Goal: Task Accomplishment & Management: Use online tool/utility

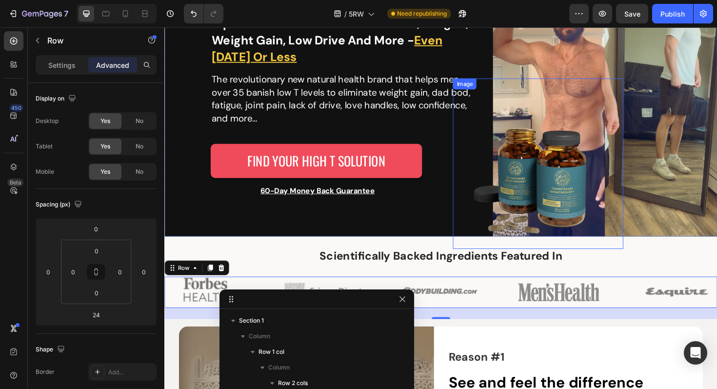
scroll to position [153, 0]
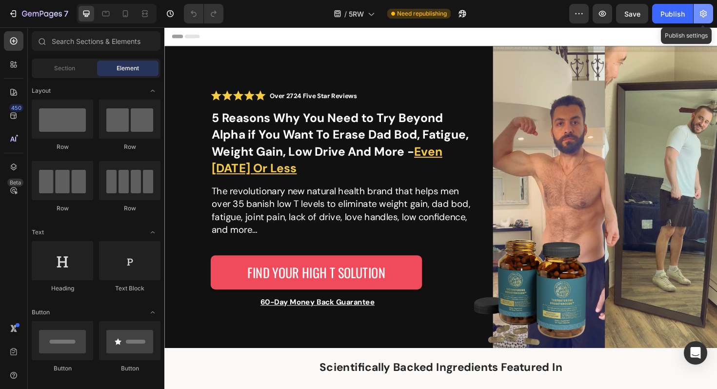
click at [704, 19] on button "button" at bounding box center [703, 14] width 20 height 20
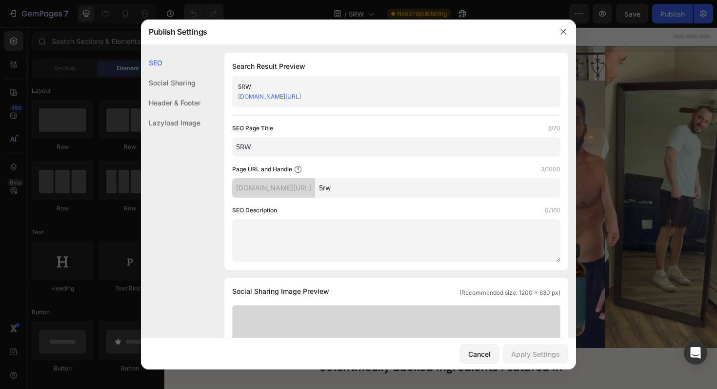
click at [415, 191] on input "5rw" at bounding box center [437, 188] width 245 height 20
paste input "find-your-solution"
type input "find-your-solution"
click at [544, 347] on button "Apply Settings" at bounding box center [535, 354] width 65 height 20
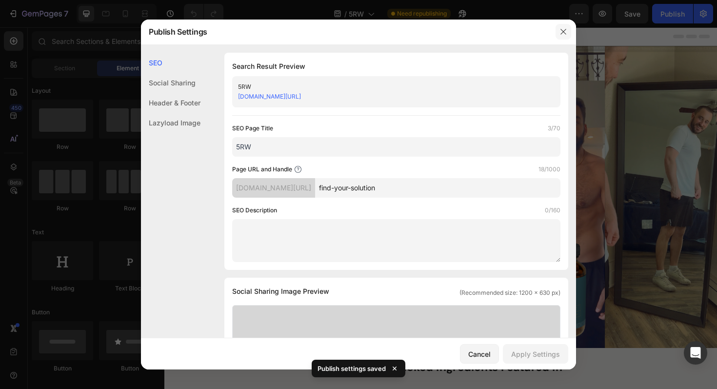
click at [564, 33] on icon "button" at bounding box center [562, 31] width 5 height 5
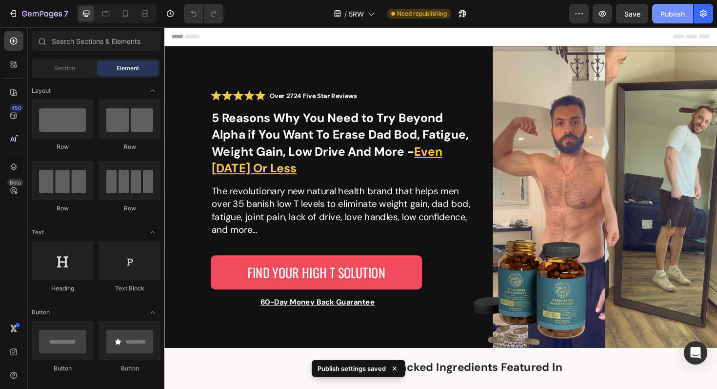
click at [662, 14] on div "Publish" at bounding box center [672, 14] width 24 height 10
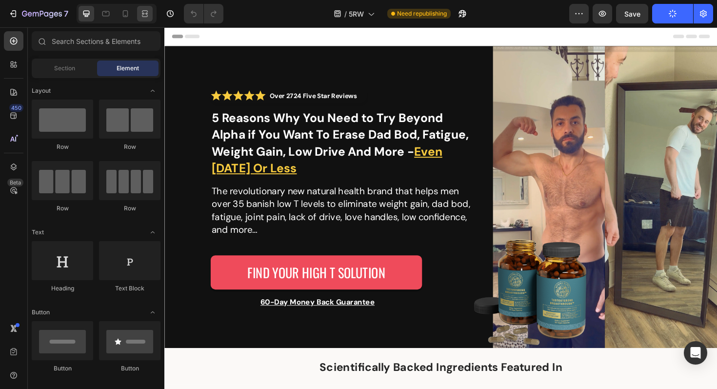
click at [146, 17] on icon at bounding box center [145, 14] width 10 height 10
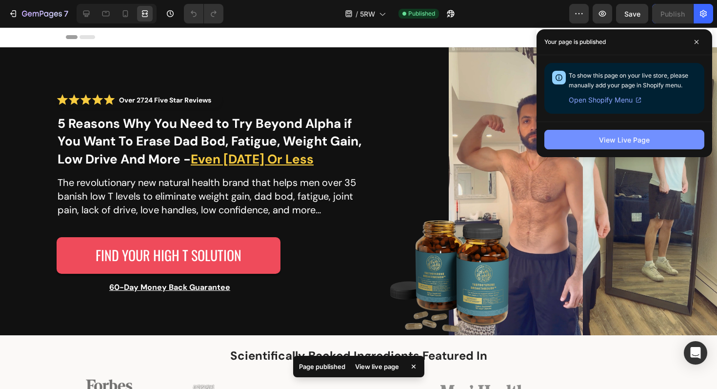
click at [632, 143] on div "View Live Page" at bounding box center [624, 140] width 51 height 10
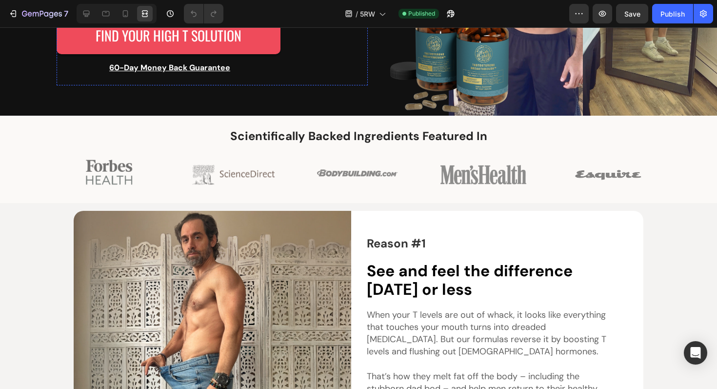
scroll to position [246, 0]
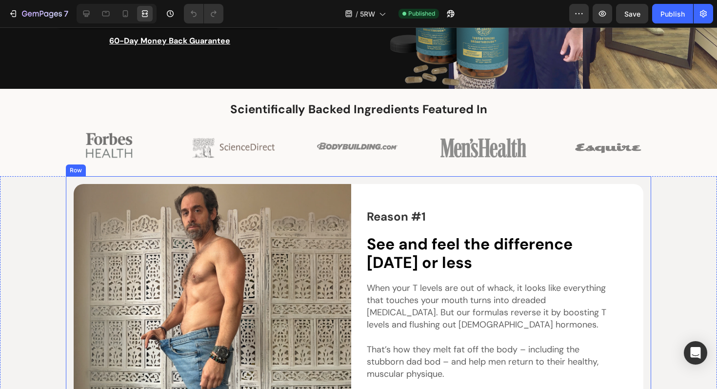
click at [347, 180] on div "Reason #1 Text Block See and feel the difference [DATE] or less Heading When yo…" at bounding box center [358, 323] width 585 height 294
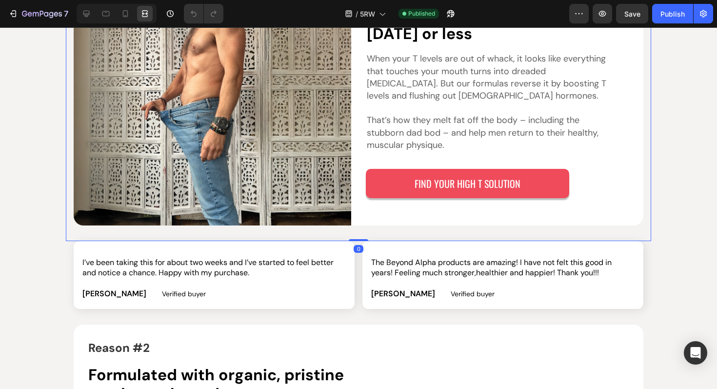
scroll to position [474, 0]
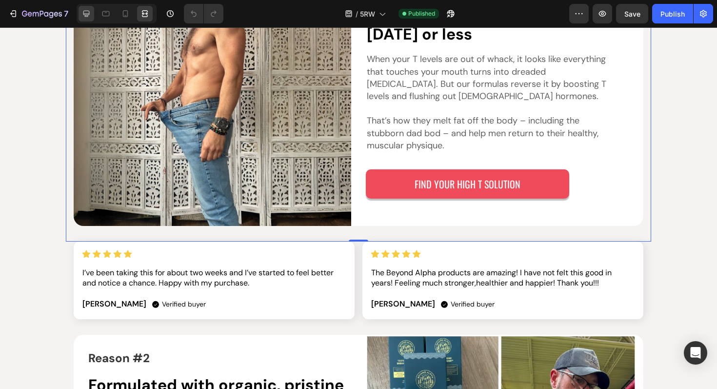
click at [88, 17] on icon at bounding box center [86, 14] width 10 height 10
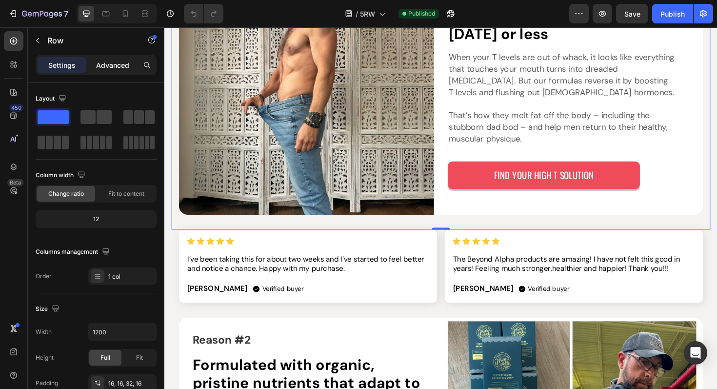
click at [110, 66] on p "Advanced" at bounding box center [112, 65] width 33 height 10
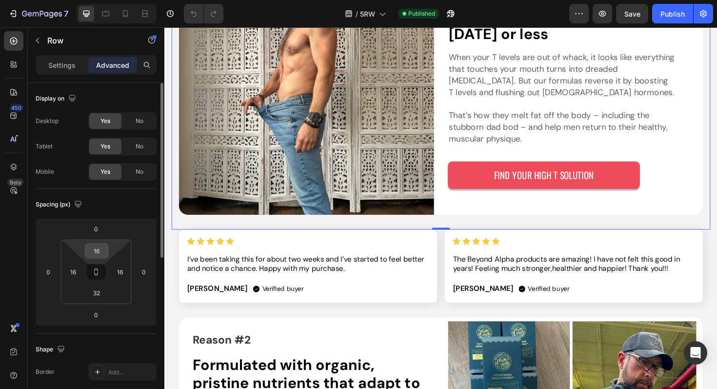
click at [103, 257] on input "16" at bounding box center [97, 250] width 20 height 15
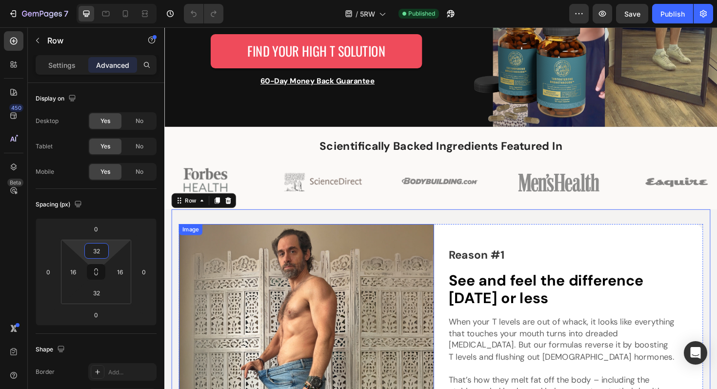
scroll to position [227, 0]
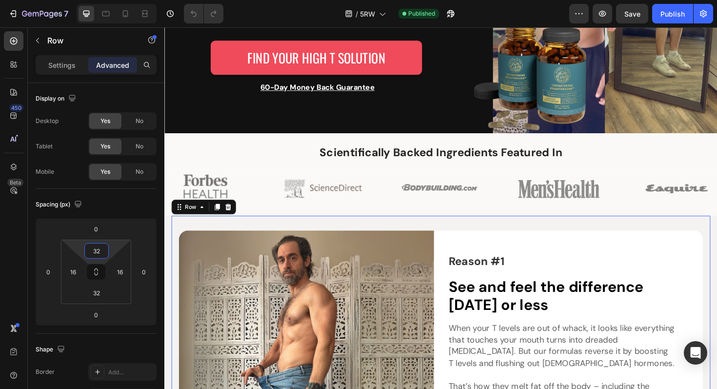
type input "32"
click at [413, 232] on div "Reason #1 Text Block See and feel the difference [DATE] or less Heading When yo…" at bounding box center [457, 377] width 570 height 301
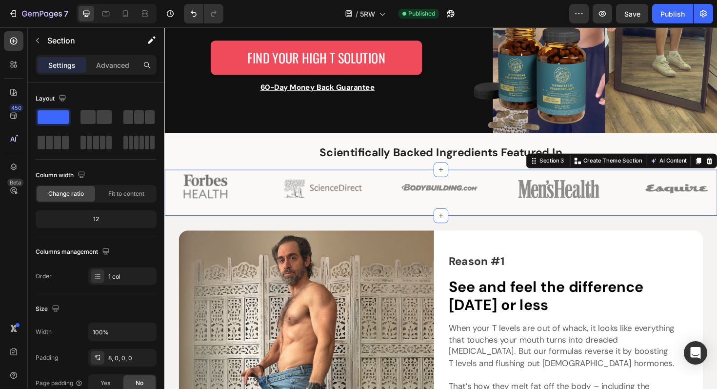
click at [425, 215] on div "Image Image Image Image Image Row" at bounding box center [456, 204] width 585 height 45
click at [309, 150] on div "Scientifically Backed Ingredients Featured In Heading Section 2" at bounding box center [456, 158] width 585 height 39
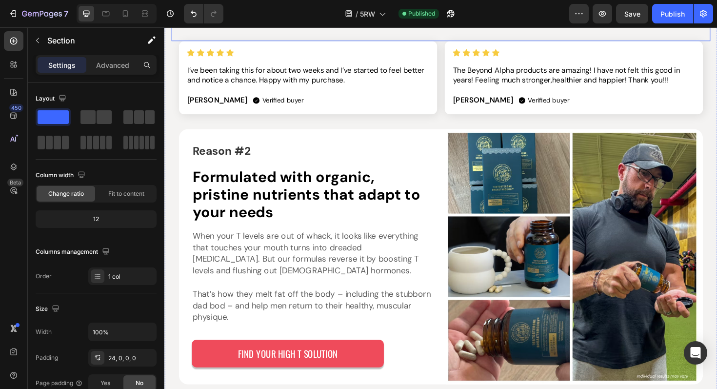
scroll to position [713, 0]
click at [628, 26] on div "7 Version history / 5RW Published Preview Save Publish" at bounding box center [358, 14] width 717 height 28
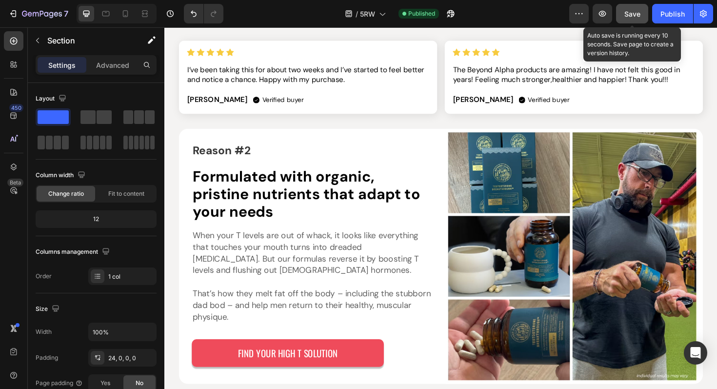
click at [629, 22] on button "Save" at bounding box center [632, 14] width 32 height 20
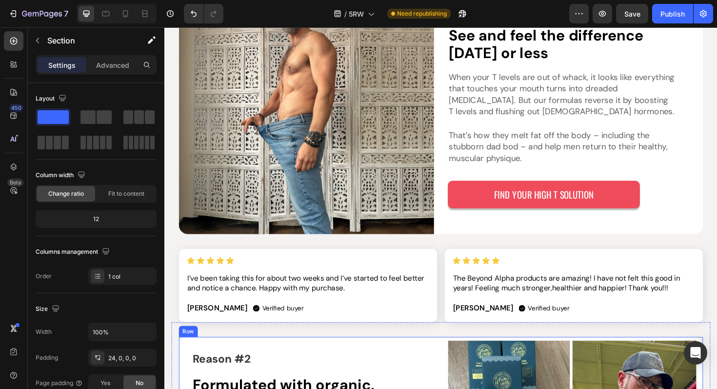
scroll to position [494, 0]
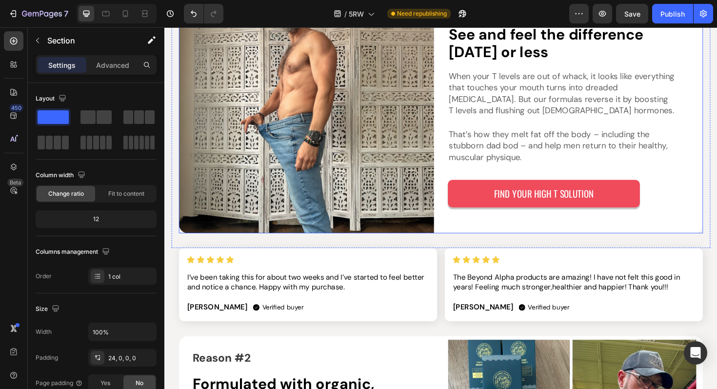
click at [451, 230] on div "Reason #1 Text Block See and feel the difference [DATE] or less Heading When yo…" at bounding box center [456, 110] width 555 height 270
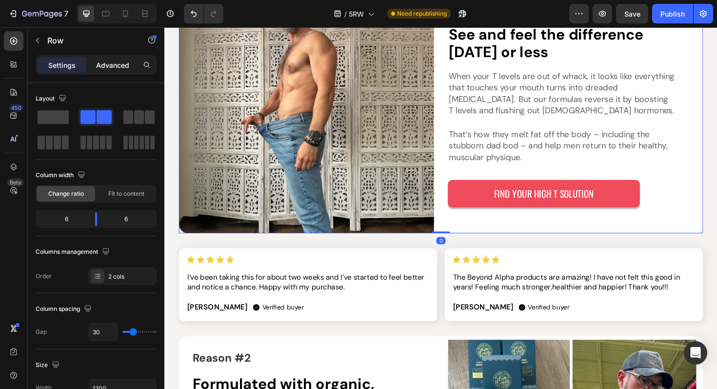
click at [118, 64] on p "Advanced" at bounding box center [112, 65] width 33 height 10
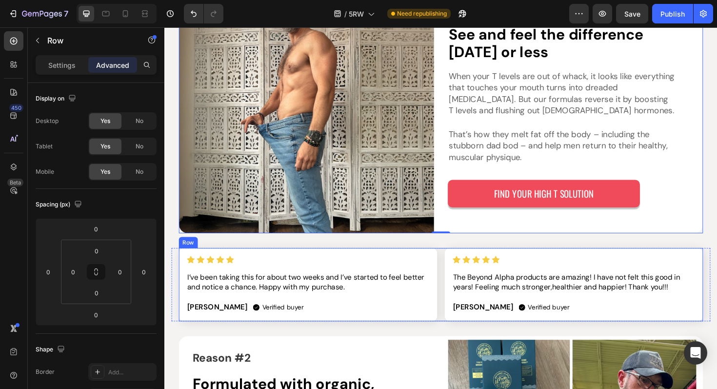
click at [454, 273] on div "Image I’ve been taking this for about two weeks and I’ve started to feel better…" at bounding box center [456, 300] width 555 height 78
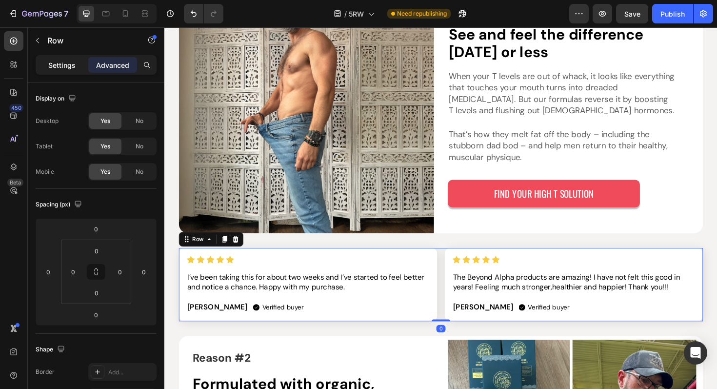
click at [74, 70] on div "Settings" at bounding box center [62, 65] width 49 height 16
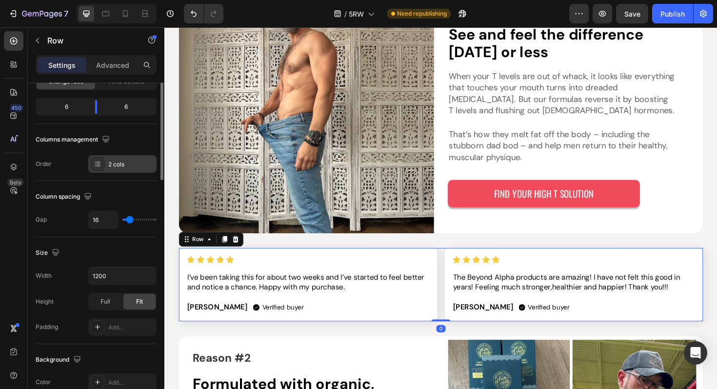
scroll to position [124, 0]
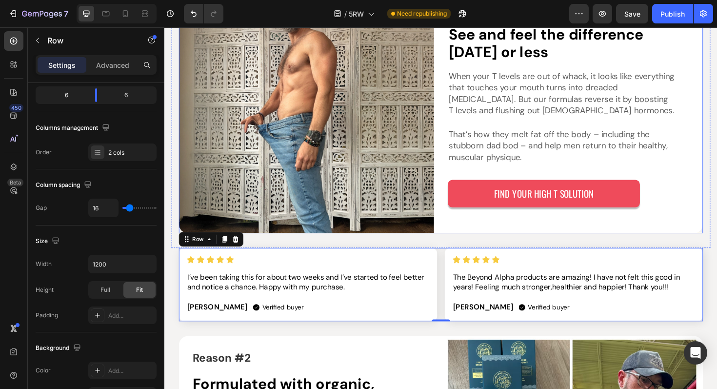
click at [453, 234] on div "Reason #1 Text Block See and feel the difference [DATE] or less Heading When yo…" at bounding box center [456, 110] width 555 height 270
click at [452, 281] on div "Image I’ve been taking this for about two weeks and I’ve started to feel better…" at bounding box center [456, 300] width 555 height 78
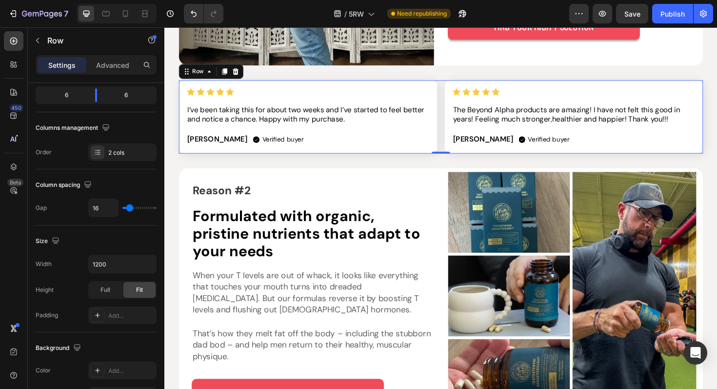
scroll to position [683, 0]
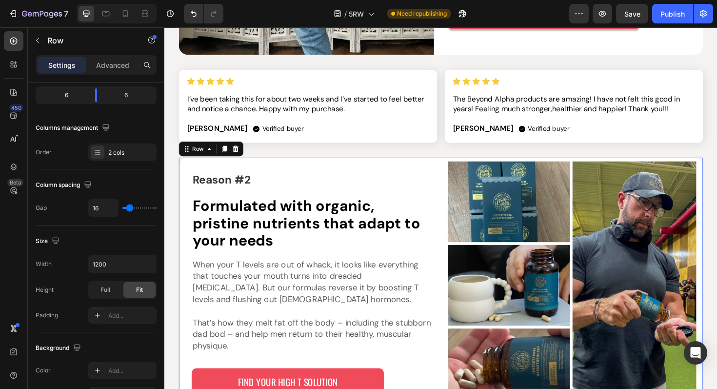
click at [455, 272] on div "Reason #2 Text Block Formulated with organic, pristine nutrients that adapt to …" at bounding box center [456, 300] width 555 height 270
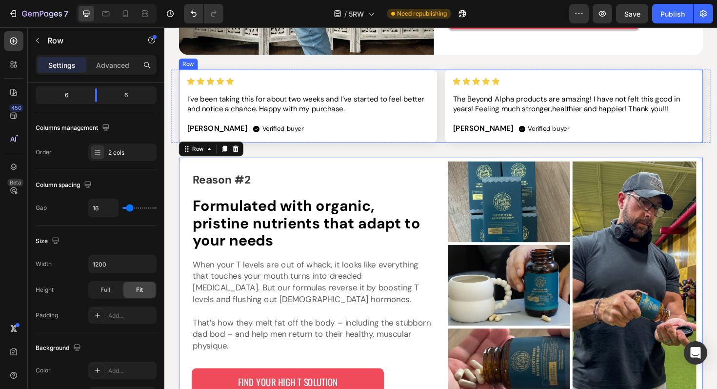
click at [452, 137] on div "Image I’ve been taking this for about two weeks and I’ve started to feel better…" at bounding box center [456, 111] width 555 height 78
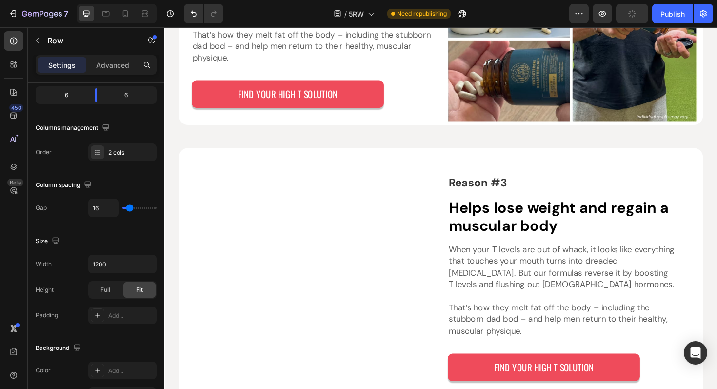
scroll to position [994, 0]
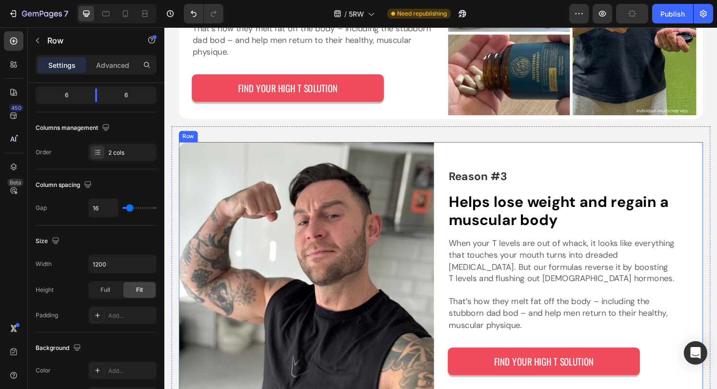
click at [452, 165] on div "Reason #3 Text Block Helps lose weight and regain a muscular body Heading When …" at bounding box center [456, 287] width 555 height 277
click at [453, 142] on div "Reason #3 Text Block Helps lose weight and regain a muscular body Heading When …" at bounding box center [457, 287] width 570 height 310
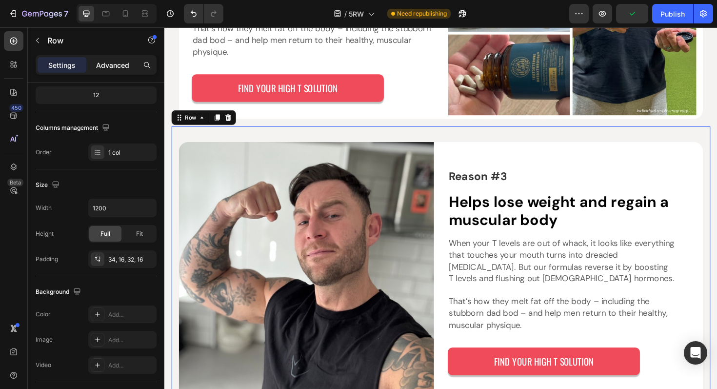
click at [114, 72] on div "Advanced" at bounding box center [112, 65] width 49 height 16
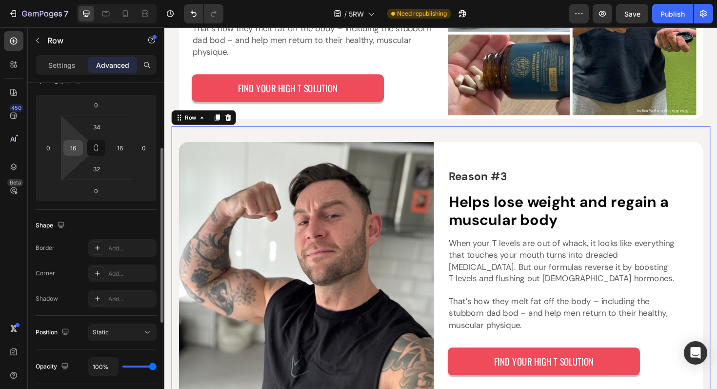
click at [81, 149] on div "16" at bounding box center [73, 148] width 20 height 16
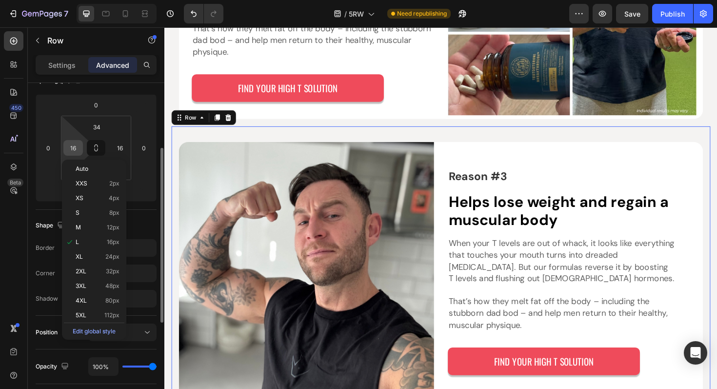
click at [73, 149] on input "16" at bounding box center [73, 147] width 15 height 15
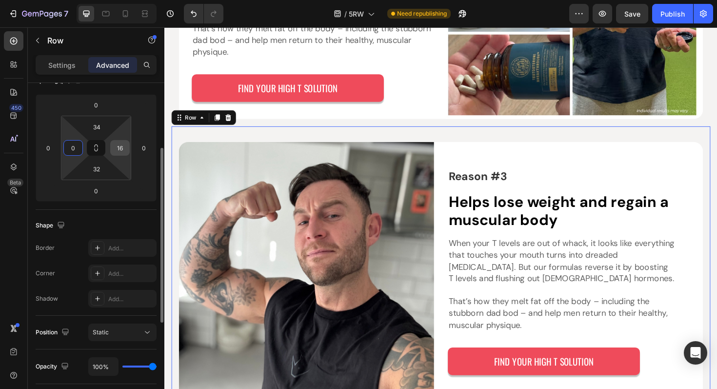
type input "0"
click at [122, 143] on input "16" at bounding box center [120, 147] width 15 height 15
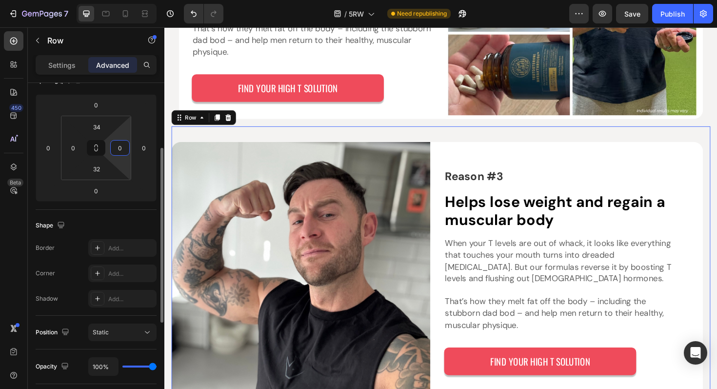
type input "0"
click at [0, 0] on div "Spacing (px) 0 0 0 0 34 0 32 0" at bounding box center [0, 0] width 0 height 0
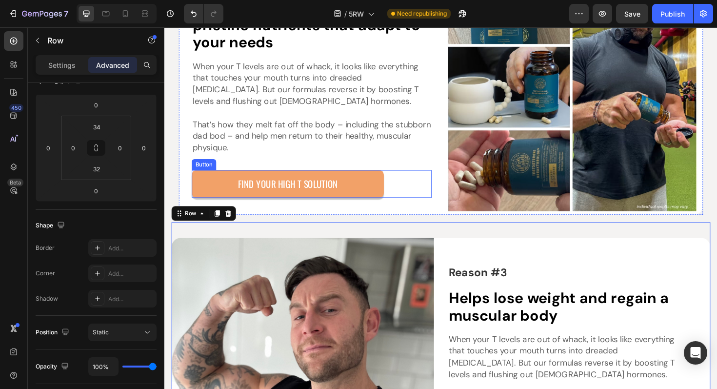
scroll to position [711, 0]
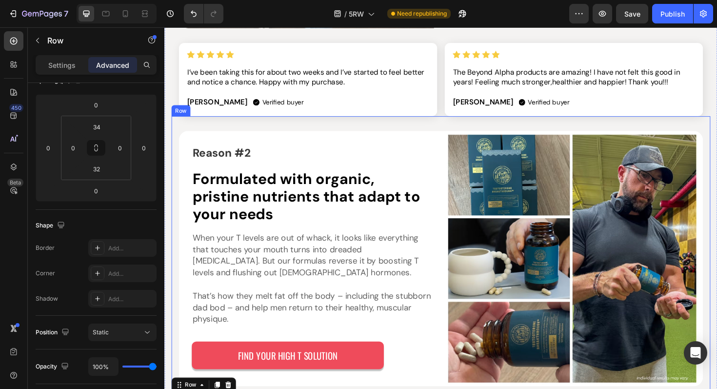
click at [177, 167] on div "Reason #2 Text Block Formulated with organic, pristine nutrients that adapt to …" at bounding box center [457, 268] width 570 height 294
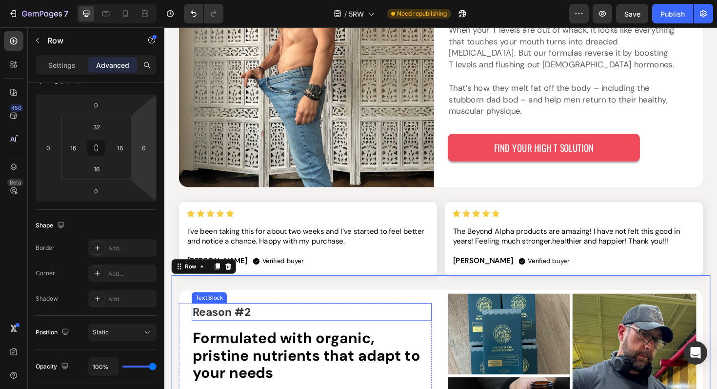
scroll to position [537, 0]
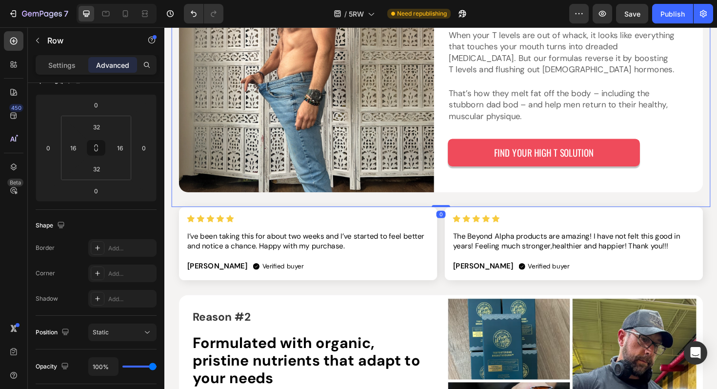
click at [178, 157] on div "Reason #1 Text Block See and feel the difference [DATE] or less Heading When yo…" at bounding box center [457, 66] width 570 height 301
click at [190, 196] on img at bounding box center [314, 67] width 270 height 270
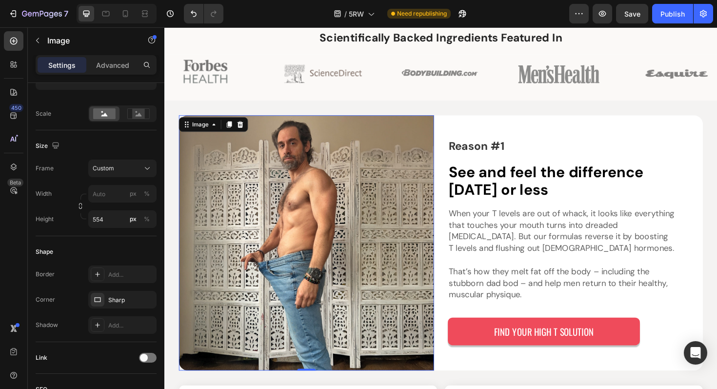
scroll to position [333, 0]
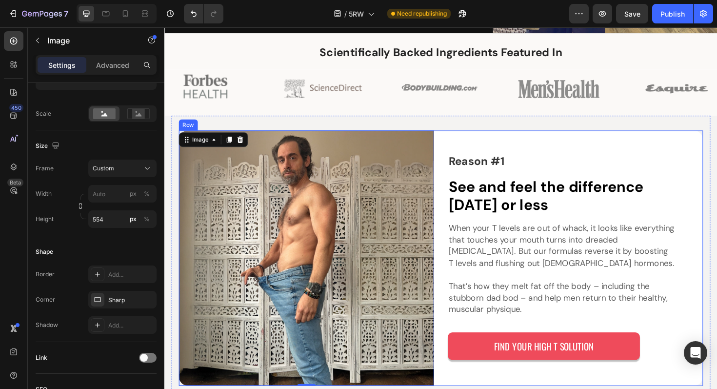
click at [451, 143] on div "Reason #1 Text Block See and feel the difference [DATE] or less Heading When yo…" at bounding box center [456, 272] width 555 height 270
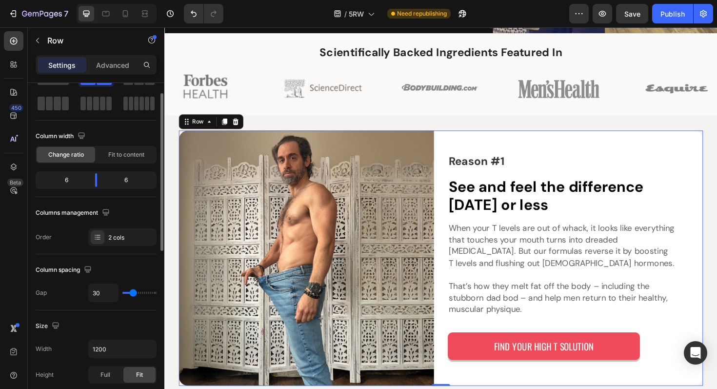
scroll to position [40, 0]
click at [117, 71] on div "Advanced" at bounding box center [112, 65] width 49 height 16
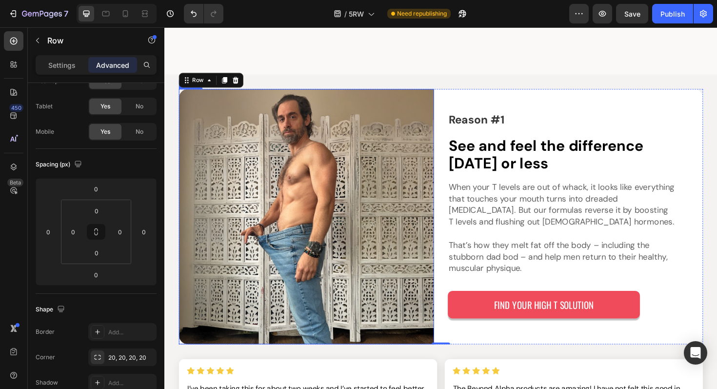
scroll to position [547, 0]
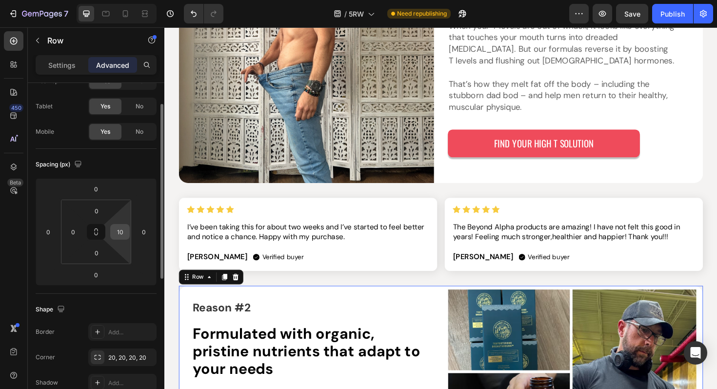
click at [120, 233] on input "10" at bounding box center [120, 231] width 15 height 15
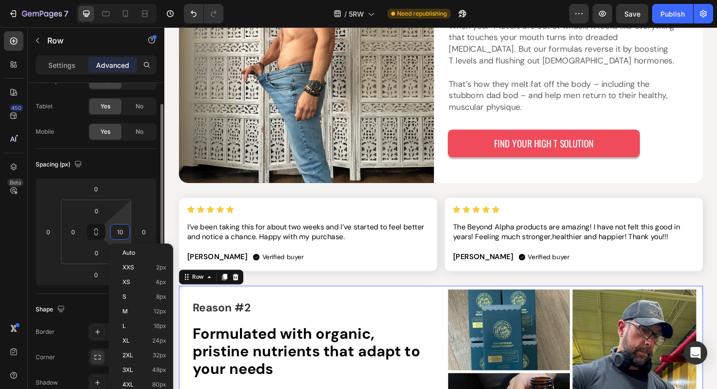
type input "0"
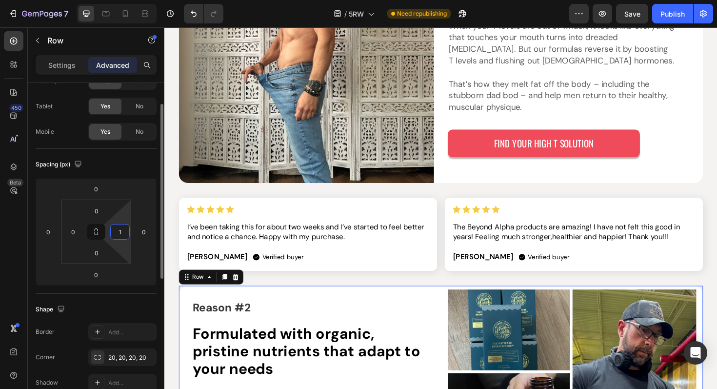
type input "10"
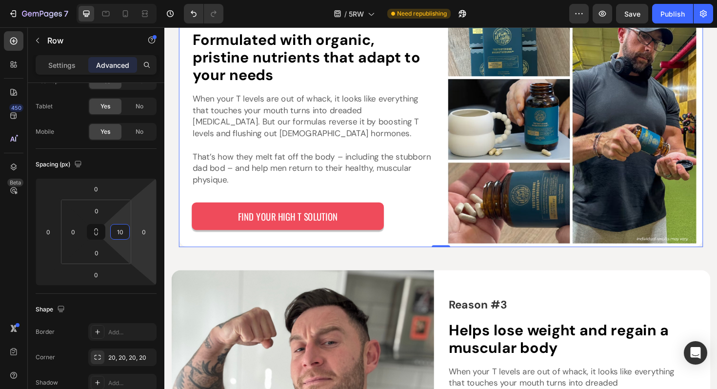
scroll to position [880, 0]
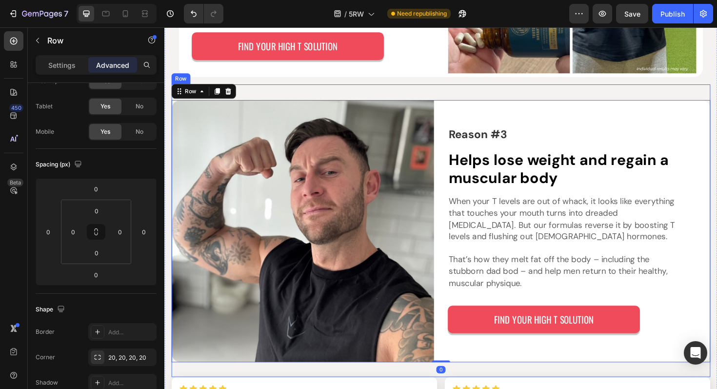
scroll to position [1035, 0]
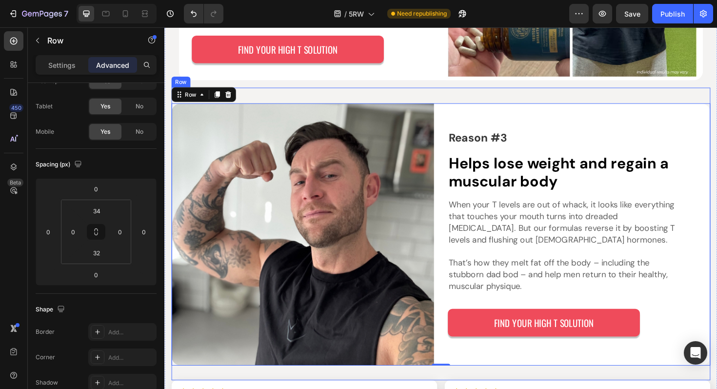
click at [431, 103] on div "Reason #3 Text Block Helps lose weight and regain a muscular body Heading When …" at bounding box center [457, 246] width 570 height 310
click at [445, 119] on img at bounding box center [311, 246] width 278 height 277
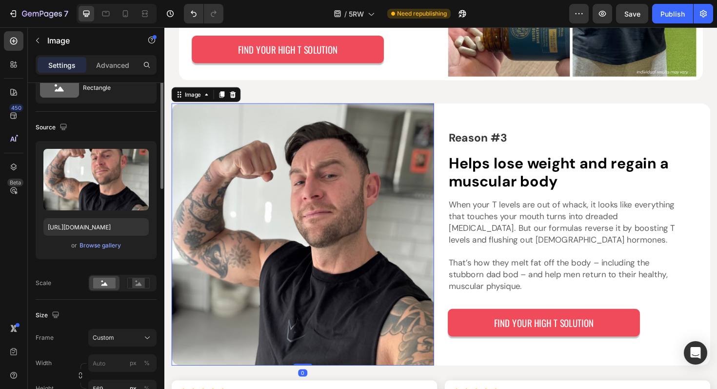
scroll to position [0, 0]
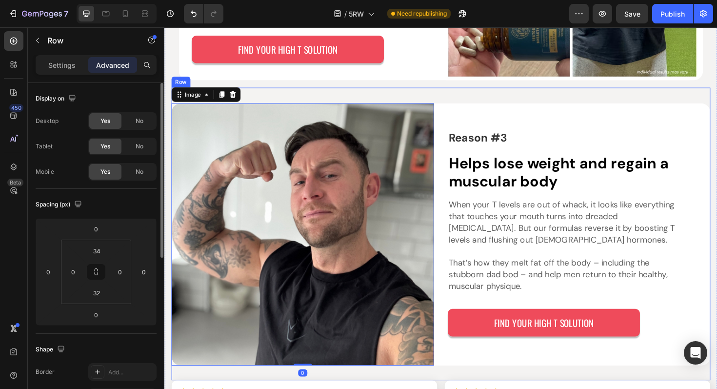
click at [443, 99] on div "Reason #3 Text Block Helps lose weight and regain a muscular body Heading When …" at bounding box center [457, 246] width 570 height 310
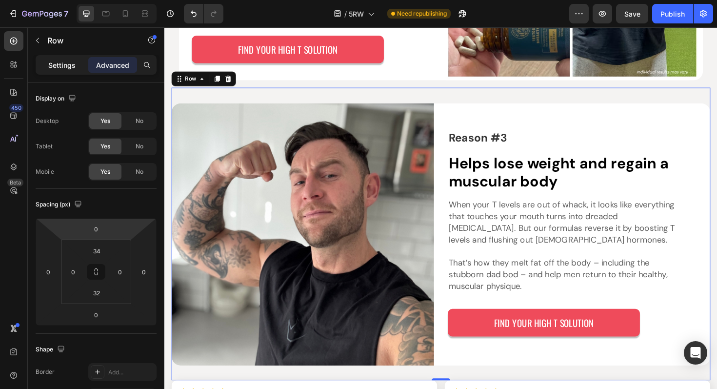
click at [68, 66] on p "Settings" at bounding box center [61, 65] width 27 height 10
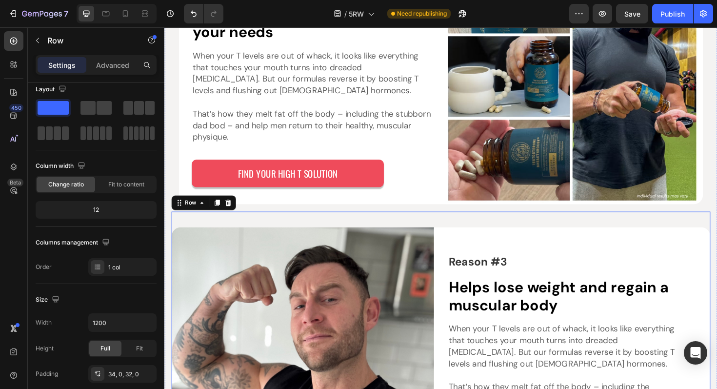
scroll to position [894, 0]
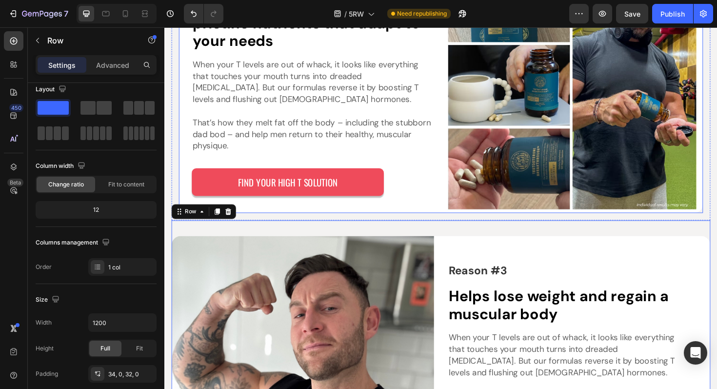
click at [179, 193] on div "FIND YOUR HIGH T SOLUTION Button" at bounding box center [313, 191] width 268 height 38
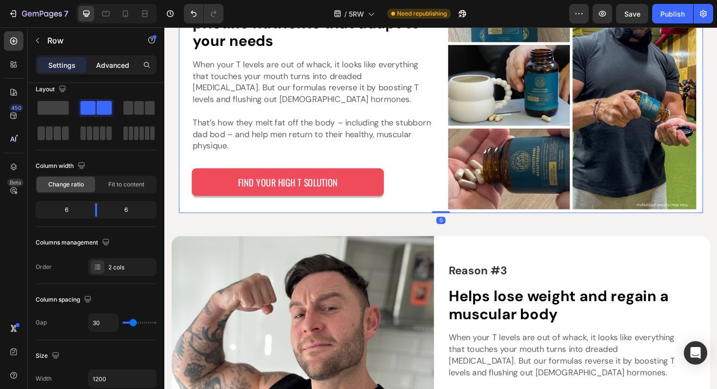
click at [110, 66] on p "Advanced" at bounding box center [112, 65] width 33 height 10
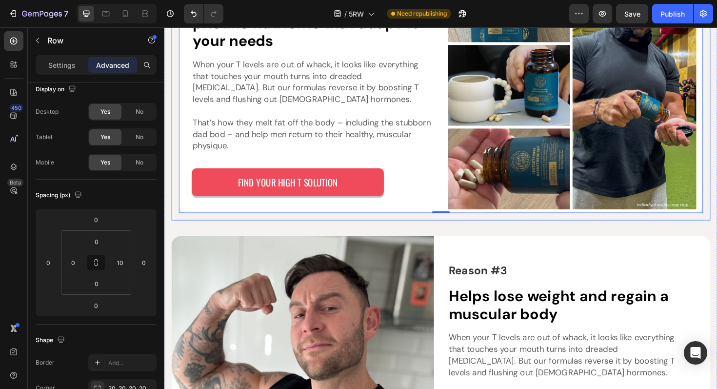
click at [175, 156] on div "Reason #2 Text Block Formulated with organic, pristine nutrients that adapt to …" at bounding box center [457, 85] width 570 height 294
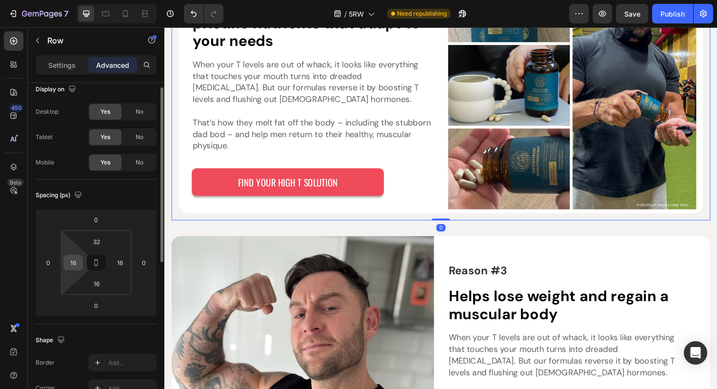
click at [73, 261] on input "16" at bounding box center [73, 262] width 15 height 15
type input "0"
click at [119, 259] on input "16" at bounding box center [120, 262] width 15 height 15
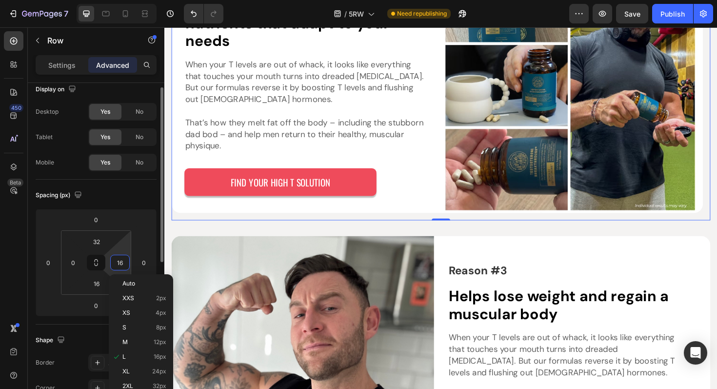
type input "0"
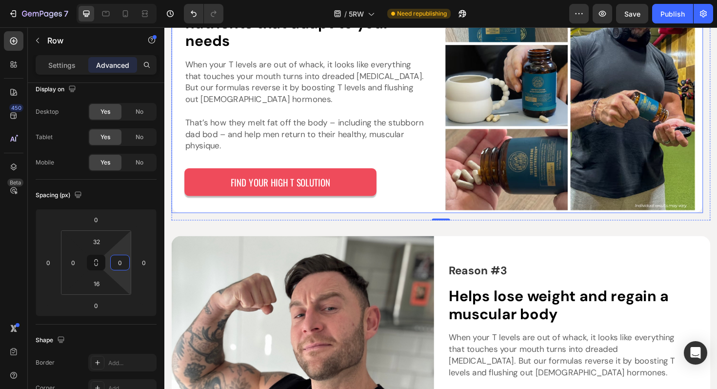
click at [195, 217] on div "Reason #2 Text Block Formulated with organic, pristine nutrients that adapt to …" at bounding box center [308, 89] width 272 height 270
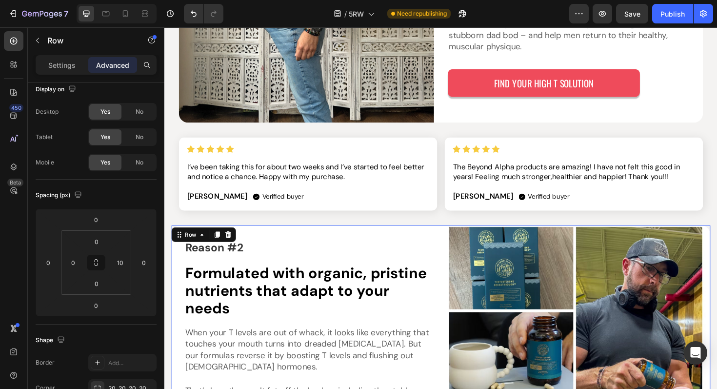
scroll to position [587, 0]
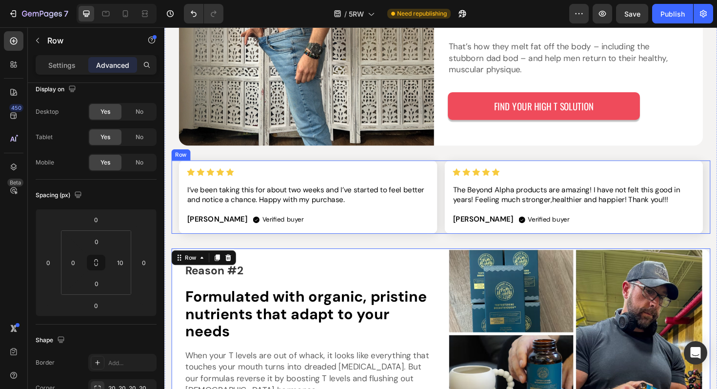
click at [177, 195] on div "Image I’ve been taking this for about two weeks and I’ve started to feel better…" at bounding box center [457, 207] width 570 height 78
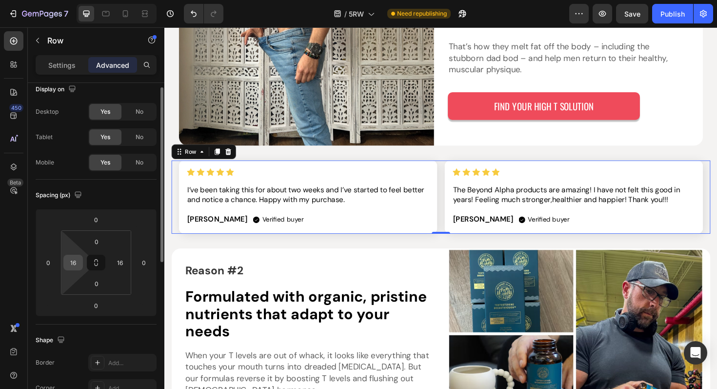
click at [80, 260] on div "16" at bounding box center [73, 263] width 20 height 16
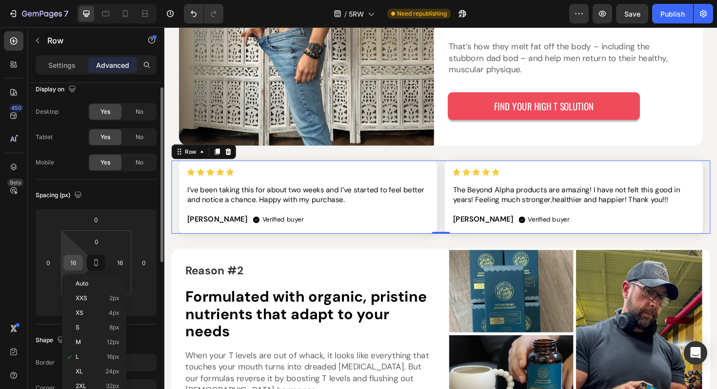
click at [77, 260] on input "16" at bounding box center [73, 262] width 15 height 15
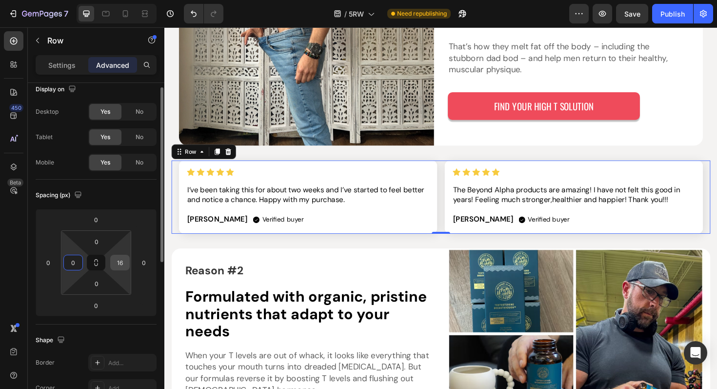
type input "0"
click at [117, 259] on input "16" at bounding box center [120, 262] width 15 height 15
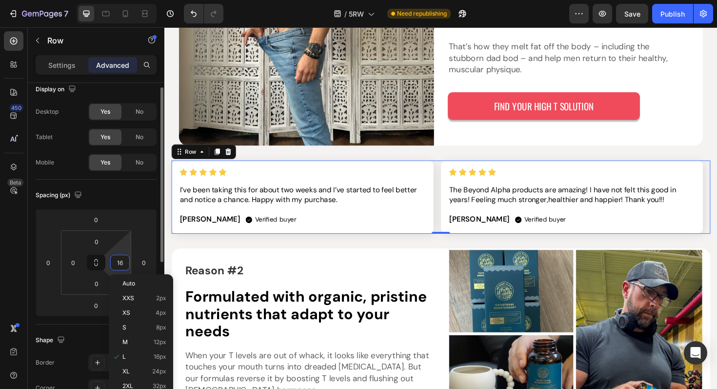
type input "0"
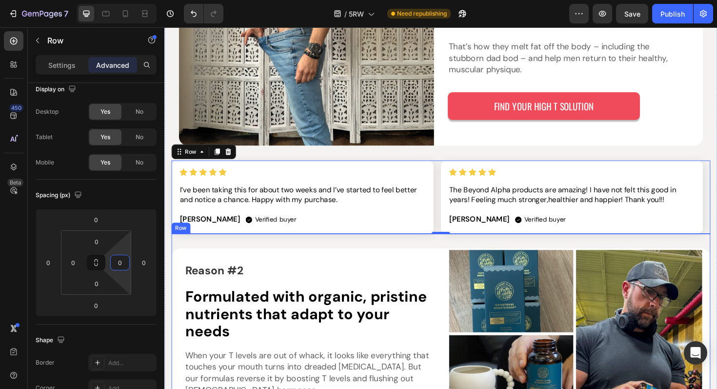
click at [190, 255] on div "Reason #2 Text Block Formulated with organic, pristine nutrients that adapt to …" at bounding box center [457, 393] width 570 height 294
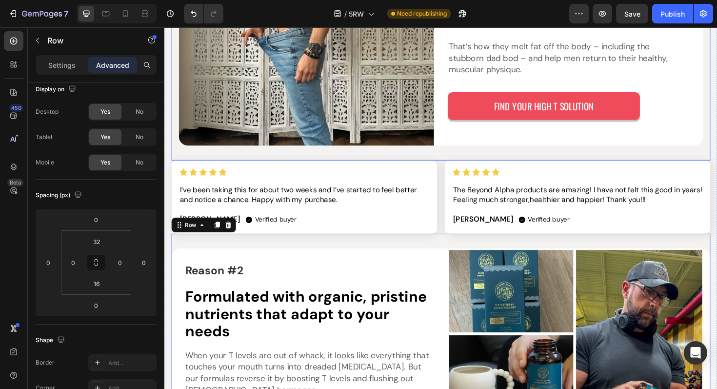
click at [195, 160] on div "Reason #1 Text Block See and feel the difference [DATE] or less Heading When yo…" at bounding box center [457, 17] width 570 height 301
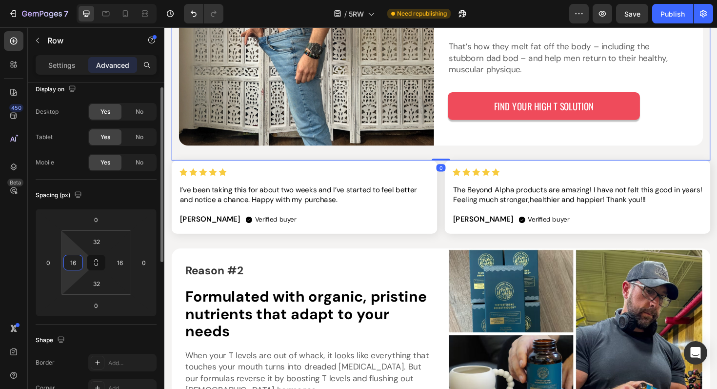
click at [78, 261] on input "16" at bounding box center [73, 262] width 15 height 15
type input "0"
click at [121, 261] on input "16" at bounding box center [120, 262] width 15 height 15
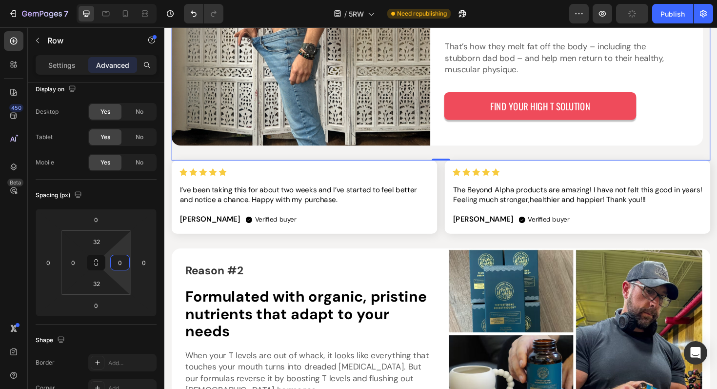
type input "0"
click at [211, 161] on div "Reason #1 Text Block See and feel the difference [DATE] or less Heading When yo…" at bounding box center [457, 17] width 570 height 301
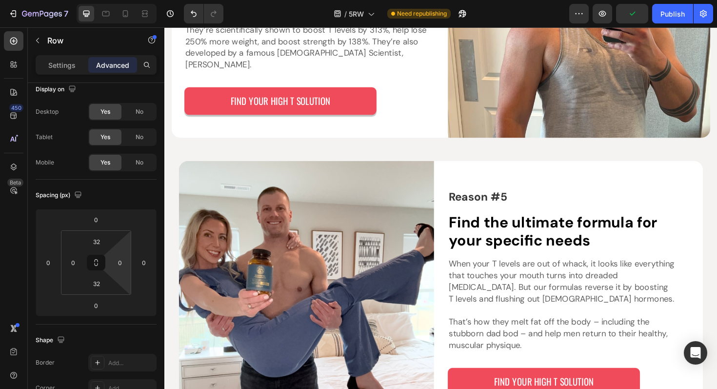
scroll to position [1665, 0]
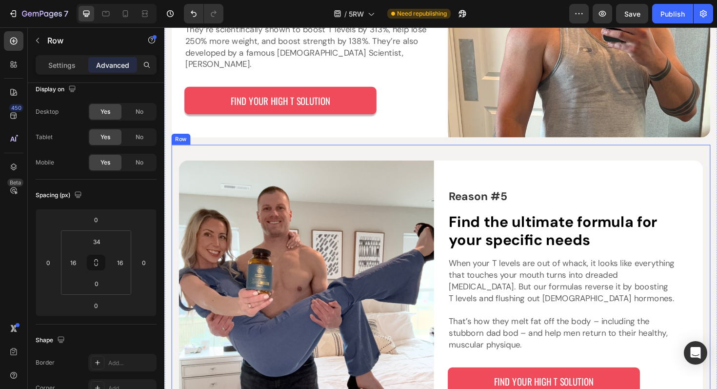
click at [716, 198] on div "Reason #5 Text Block Find the ultimate formula for your specific needs Heading …" at bounding box center [457, 300] width 570 height 297
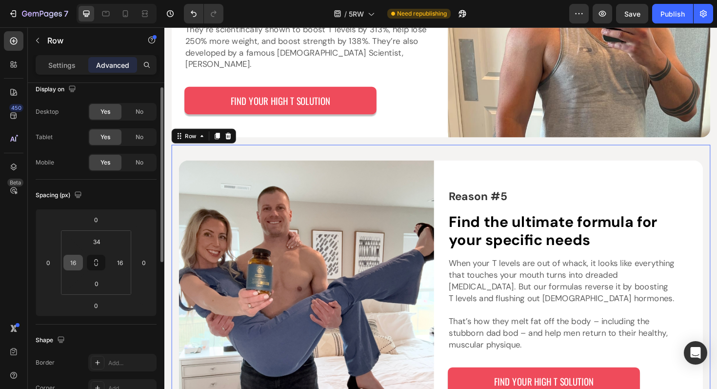
click at [73, 264] on input "16" at bounding box center [73, 262] width 15 height 15
type input "0"
click at [121, 266] on input "16" at bounding box center [120, 262] width 15 height 15
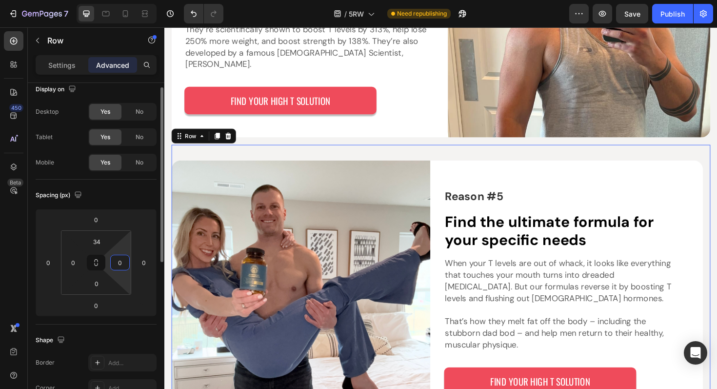
type input "0"
click at [151, 202] on div "Spacing (px)" at bounding box center [96, 195] width 121 height 16
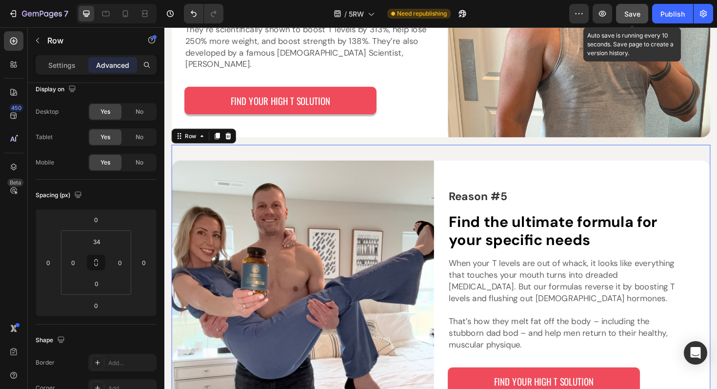
click at [622, 15] on button "Save" at bounding box center [632, 14] width 32 height 20
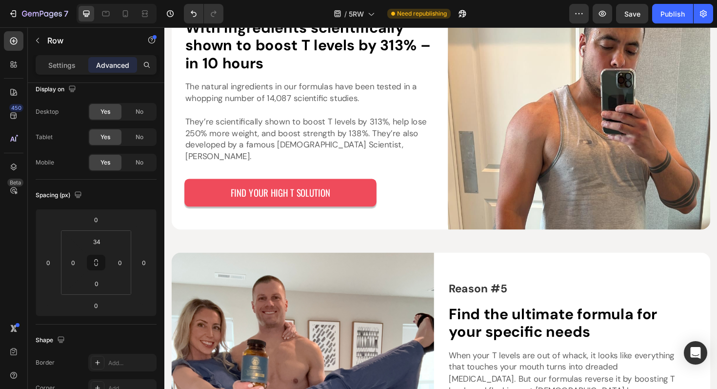
scroll to position [1567, 0]
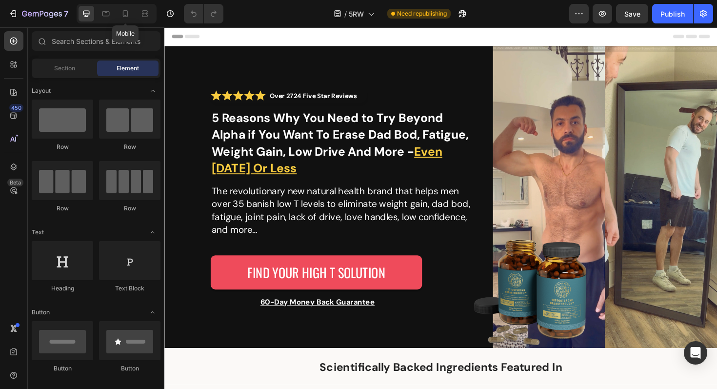
click at [137, 11] on div at bounding box center [145, 14] width 16 height 16
click at [107, 15] on icon at bounding box center [106, 14] width 10 height 10
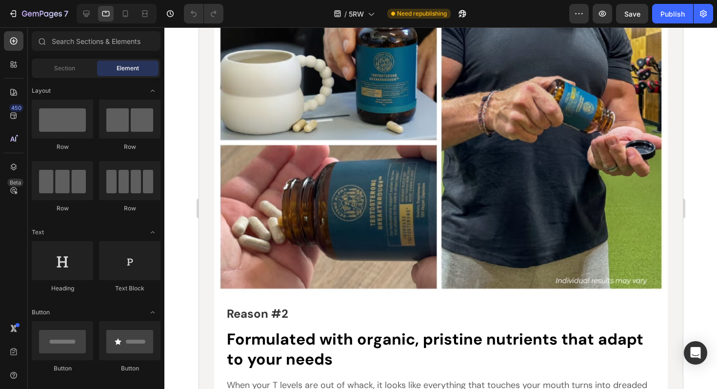
scroll to position [943, 0]
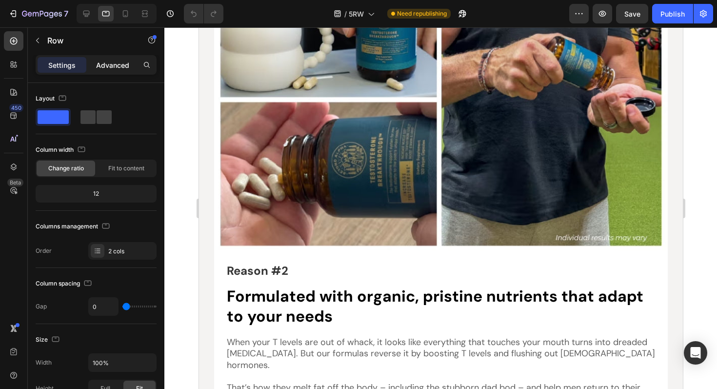
click at [101, 61] on p "Advanced" at bounding box center [112, 65] width 33 height 10
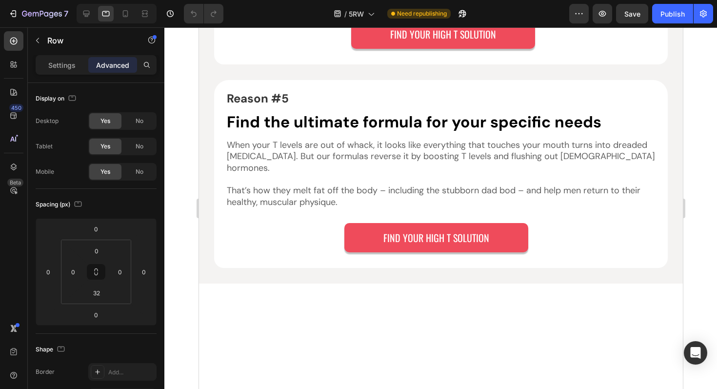
scroll to position [2549, 0]
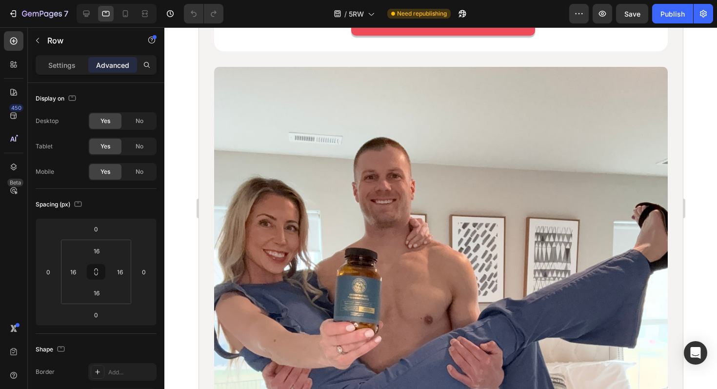
click at [102, 232] on input "0" at bounding box center [96, 228] width 20 height 15
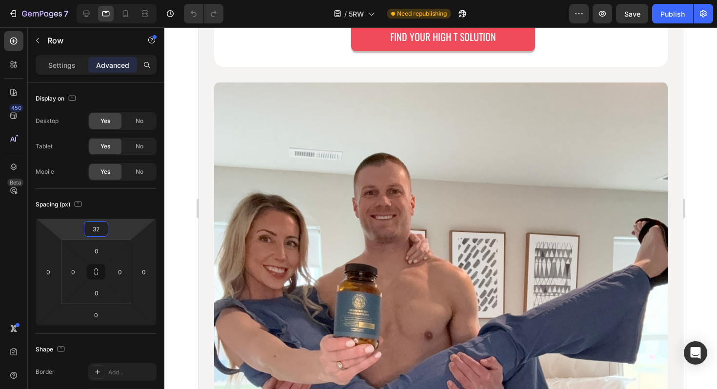
type input "32"
click at [67, 63] on p "Settings" at bounding box center [61, 65] width 27 height 10
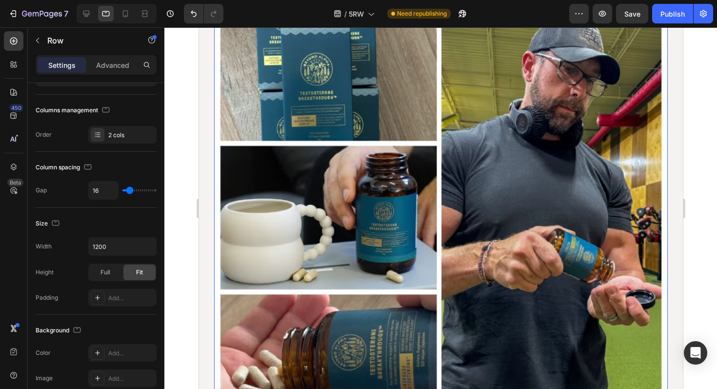
scroll to position [801, 0]
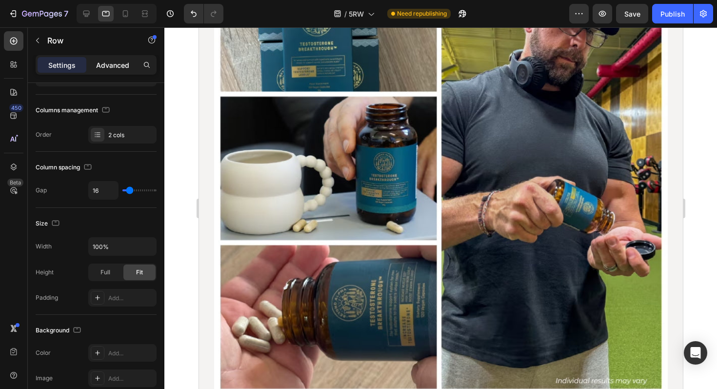
click at [116, 68] on p "Advanced" at bounding box center [112, 65] width 33 height 10
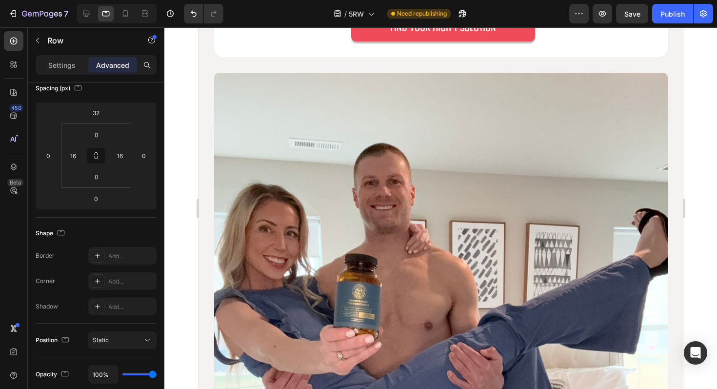
scroll to position [2557, 0]
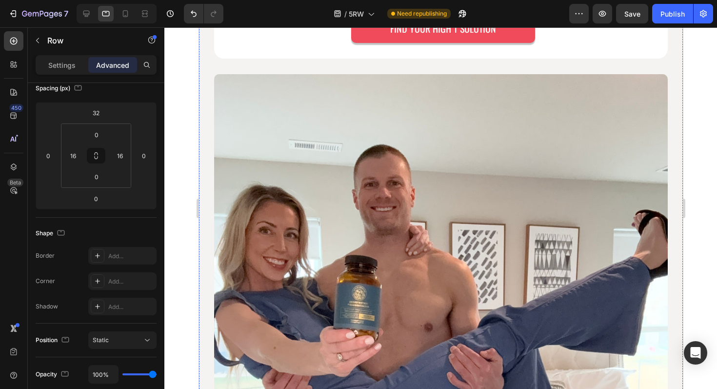
click at [76, 152] on input "0" at bounding box center [73, 155] width 15 height 15
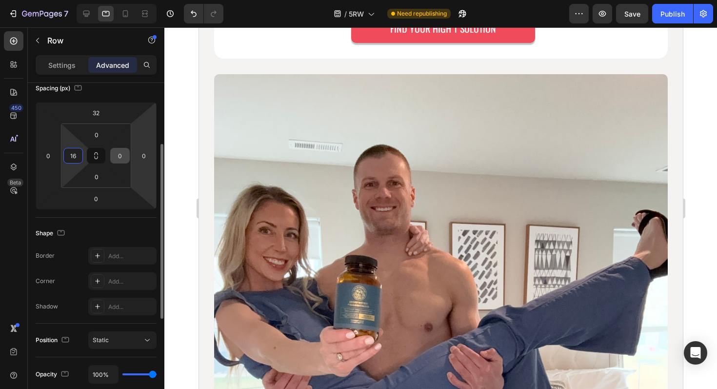
type input "16"
click at [121, 158] on input "0" at bounding box center [120, 155] width 15 height 15
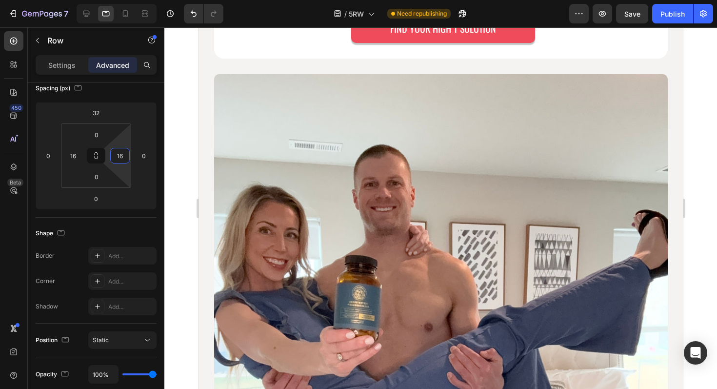
type input "16"
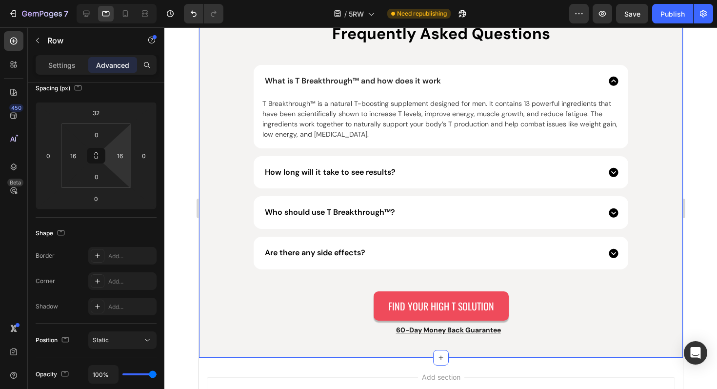
scroll to position [5060, 0]
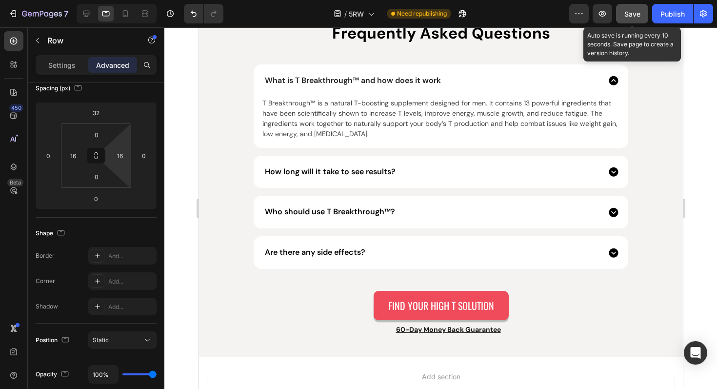
click at [630, 12] on span "Save" at bounding box center [632, 14] width 16 height 8
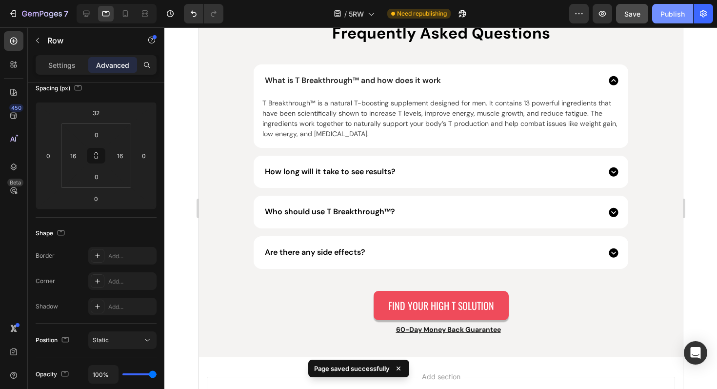
click at [665, 19] on button "Publish" at bounding box center [672, 14] width 41 height 20
click at [128, 14] on icon at bounding box center [125, 13] width 5 height 7
type input "24"
type input "0"
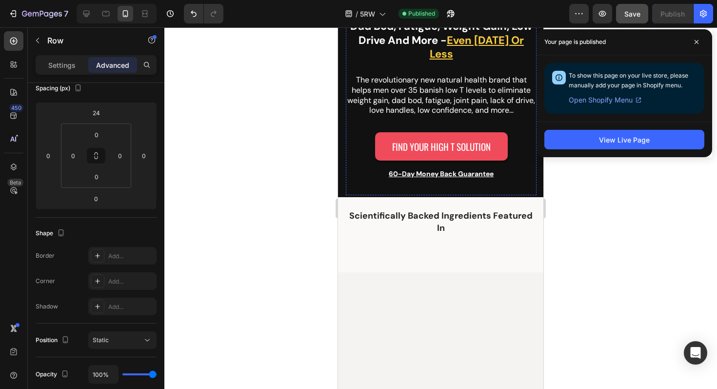
scroll to position [67, 0]
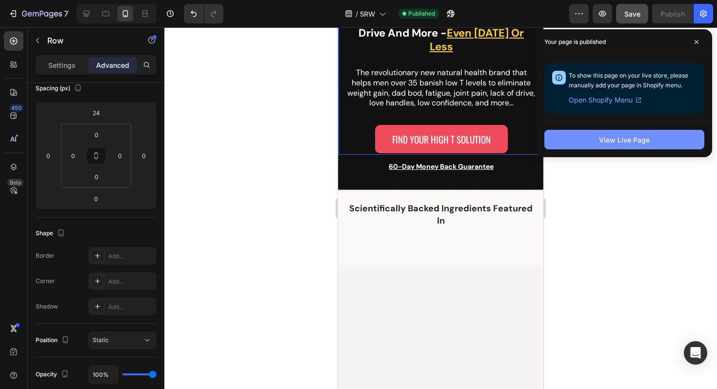
click at [607, 141] on div "View Live Page" at bounding box center [624, 140] width 51 height 10
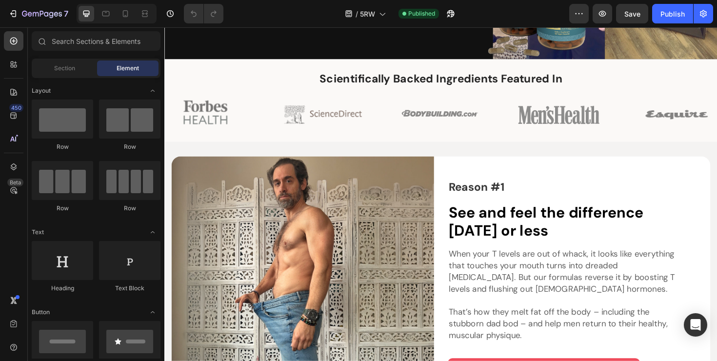
scroll to position [393, 0]
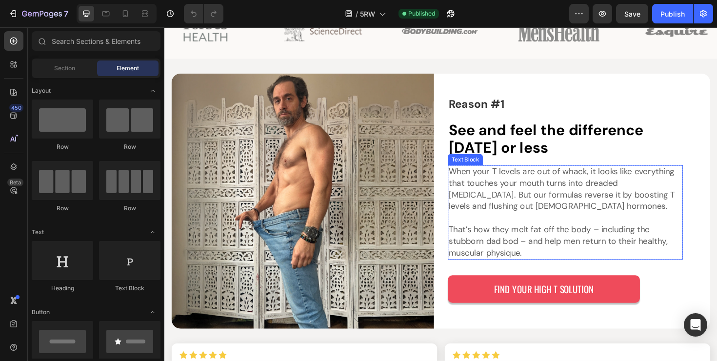
click at [497, 189] on p "When your T levels are out of whack, it looks like everything that touches your…" at bounding box center [588, 198] width 247 height 49
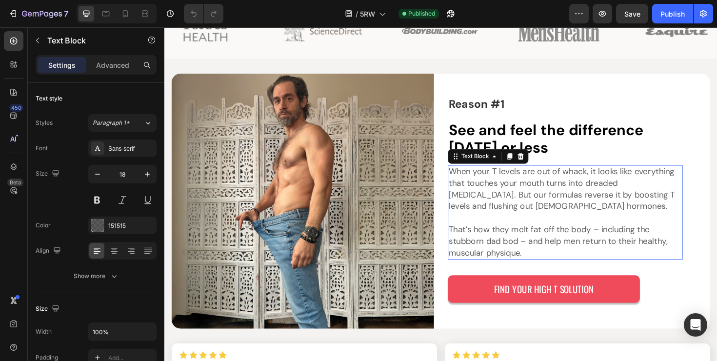
click at [497, 189] on p "When your T levels are out of whack, it looks like everything that touches your…" at bounding box center [588, 198] width 247 height 49
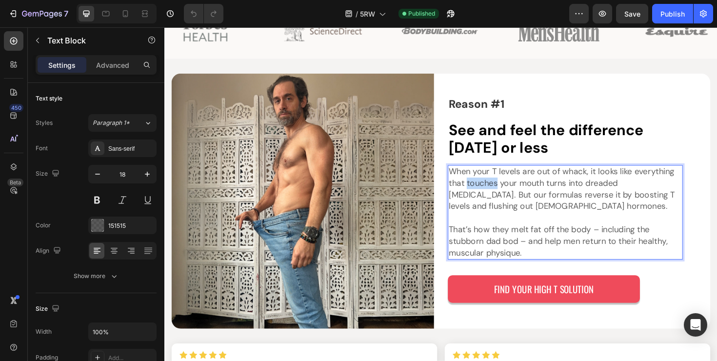
click at [497, 189] on p "When your T levels are out of whack, it looks like everything that touches your…" at bounding box center [588, 198] width 247 height 49
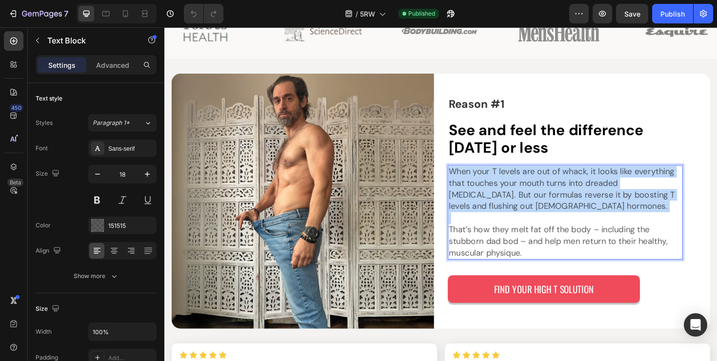
click at [497, 189] on p "When your T levels are out of whack, it looks like everything that touches your…" at bounding box center [588, 198] width 247 height 49
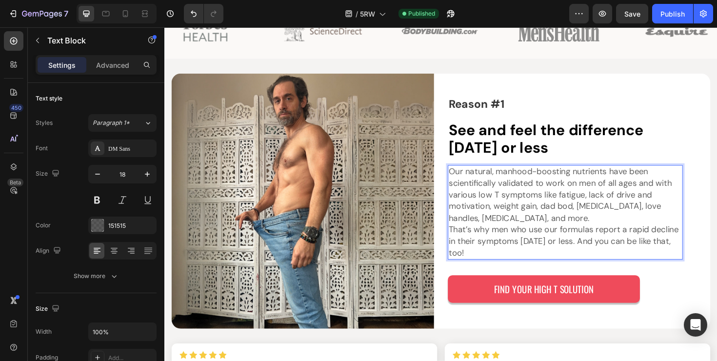
click at [555, 232] on p "Our natural, manhood-boosting nutrients have been scientifically validated to w…" at bounding box center [588, 223] width 247 height 98
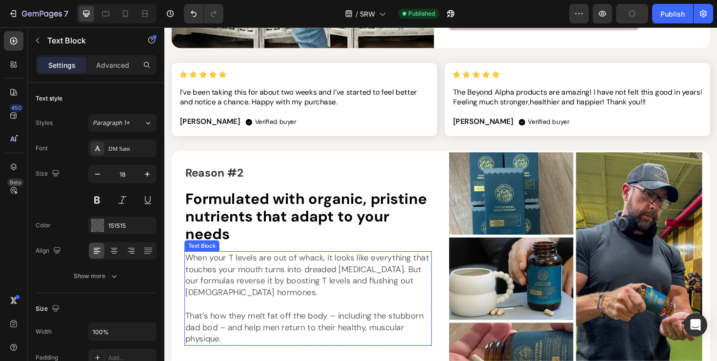
scroll to position [699, 0]
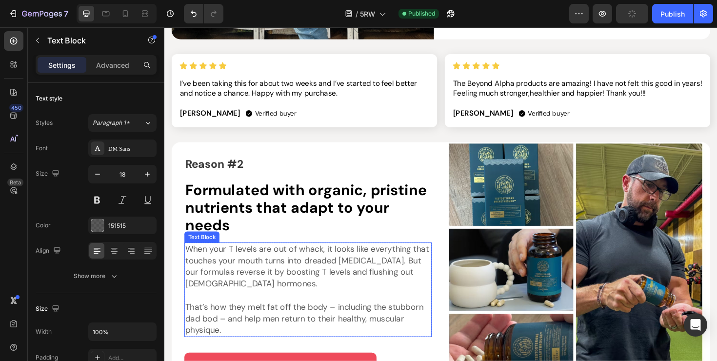
click at [290, 274] on p "When your T levels are out of whack, it looks like everything that touches your…" at bounding box center [316, 280] width 260 height 49
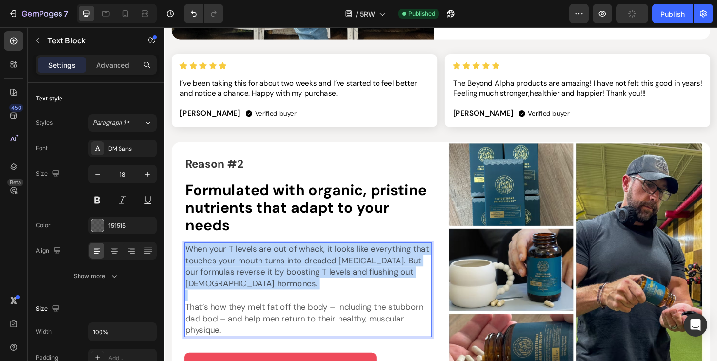
click at [290, 274] on p "When your T levels are out of whack, it looks like everything that touches your…" at bounding box center [316, 280] width 260 height 49
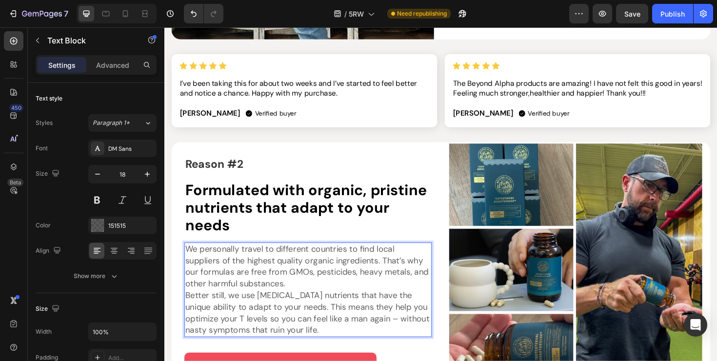
click at [302, 296] on p "We personally travel to different countries to find local suppliers of the high…" at bounding box center [316, 305] width 260 height 98
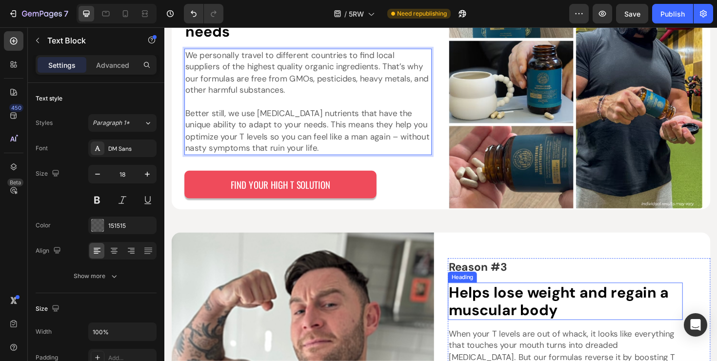
scroll to position [982, 0]
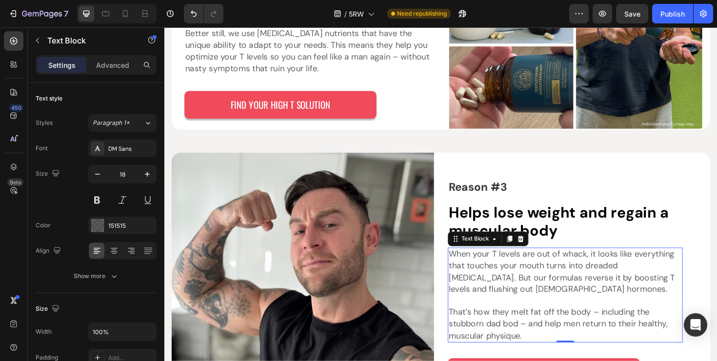
click at [519, 283] on p "When your T levels are out of whack, it looks like everything that touches your…" at bounding box center [588, 285] width 247 height 49
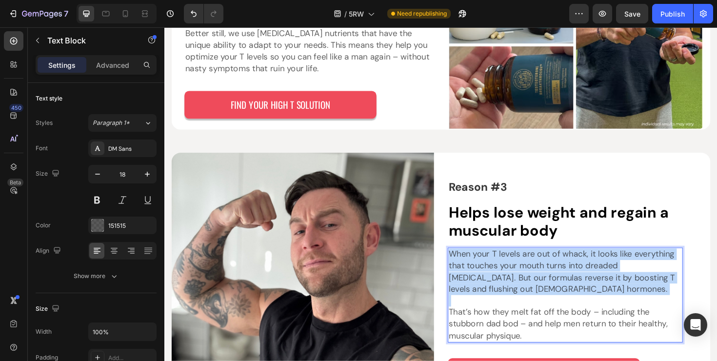
click at [519, 283] on p "When your T levels are out of whack, it looks like everything that touches your…" at bounding box center [588, 285] width 247 height 49
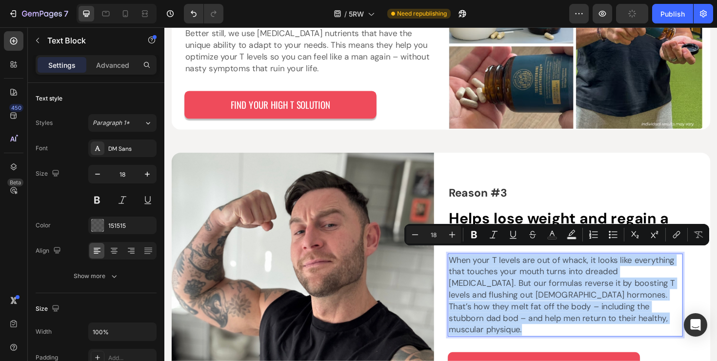
scroll to position [989, 0]
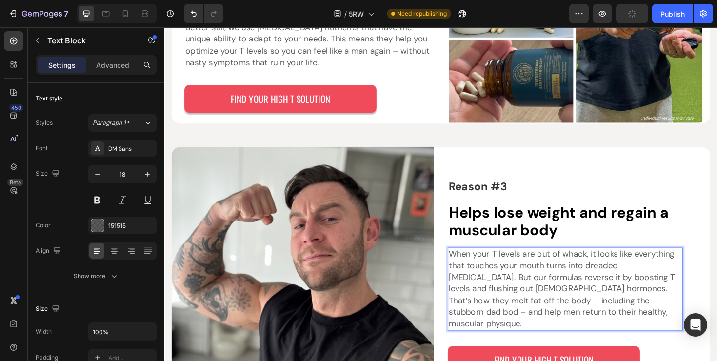
click at [551, 306] on p "When your T levels are out of whack, it looks like everything that touches your…" at bounding box center [588, 304] width 247 height 86
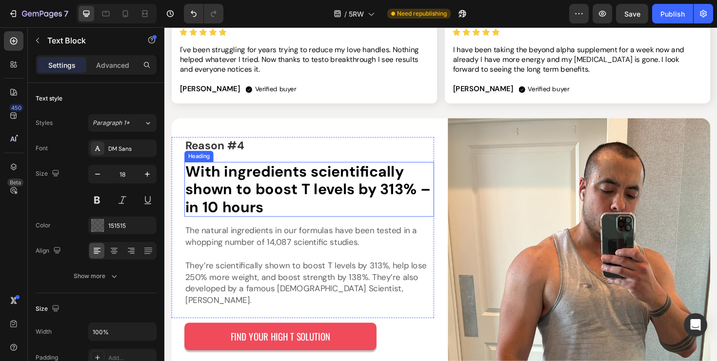
scroll to position [1413, 0]
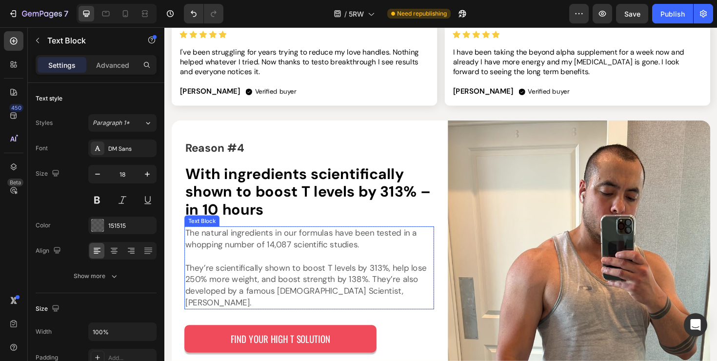
click at [340, 252] on p "The natural ingredients in our formulas have been tested in a whopping number o…" at bounding box center [317, 251] width 262 height 24
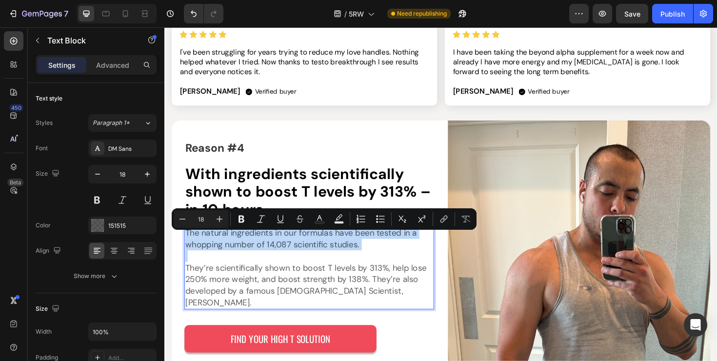
click at [340, 252] on p "The natural ingredients in our formulas have been tested in a whopping number o…" at bounding box center [317, 251] width 262 height 24
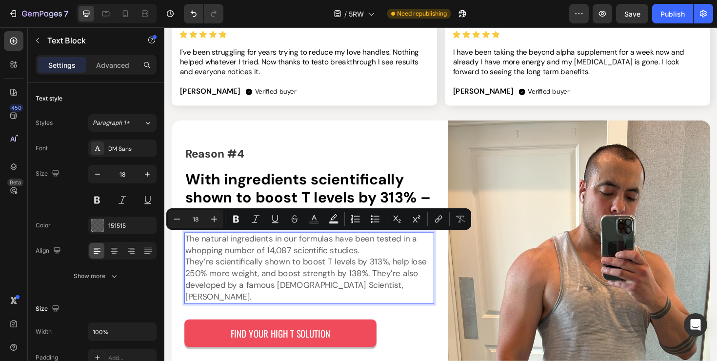
scroll to position [1419, 0]
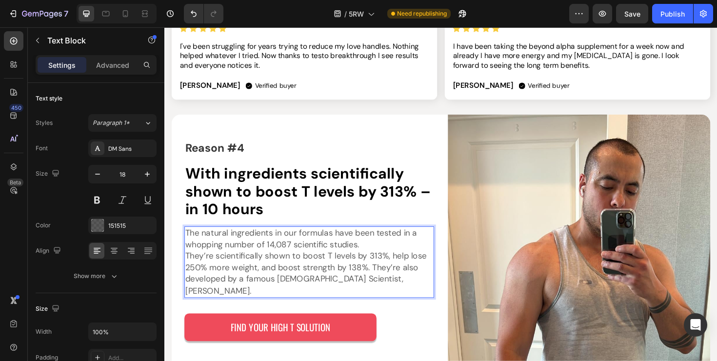
click at [379, 264] on p "The natural ingredients in our formulas have been tested in a whopping number o…" at bounding box center [317, 276] width 262 height 74
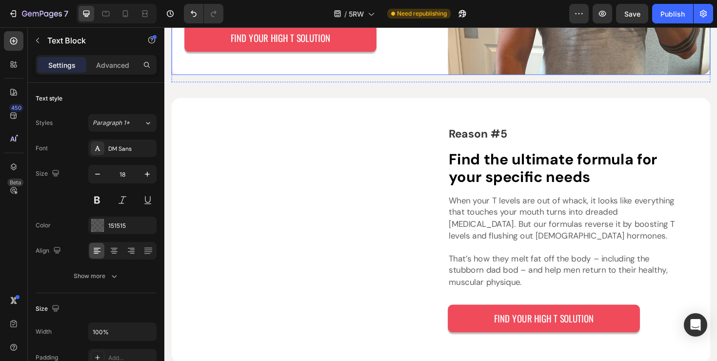
scroll to position [1734, 0]
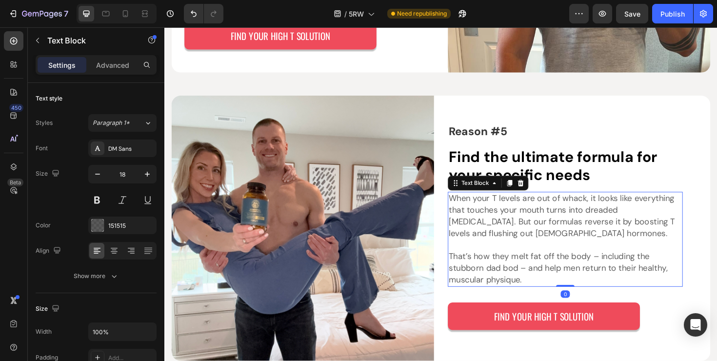
click at [531, 247] on p "When your T levels are out of whack, it looks like everything that touches your…" at bounding box center [588, 226] width 247 height 49
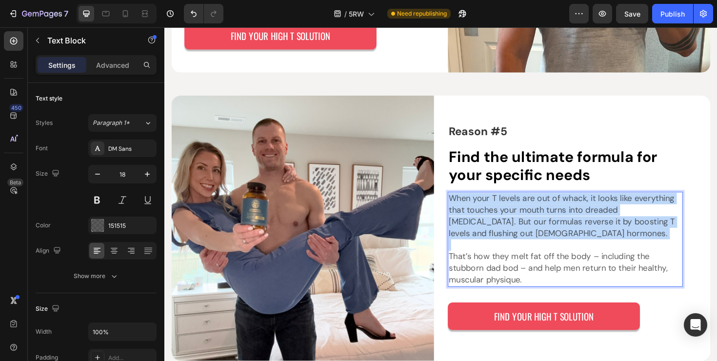
click at [531, 247] on p "When your T levels are out of whack, it looks like everything that touches your…" at bounding box center [588, 226] width 247 height 49
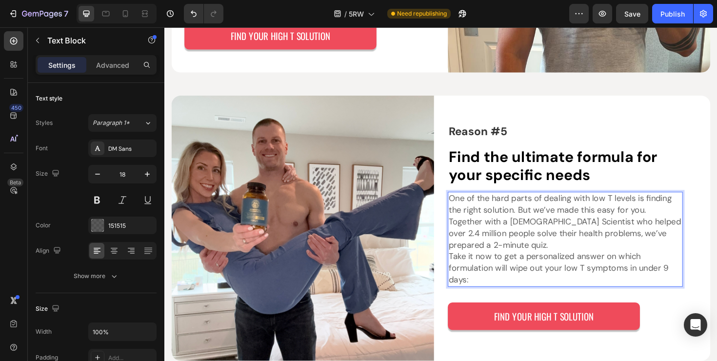
click at [553, 256] on p "One of the hard parts of dealing with low T levels is finding the right solutio…" at bounding box center [588, 251] width 247 height 98
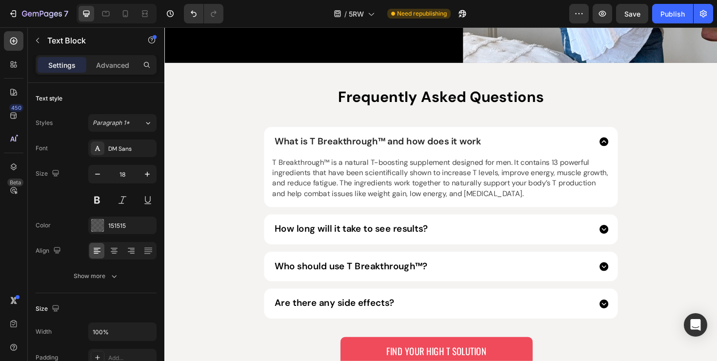
scroll to position [2903, 0]
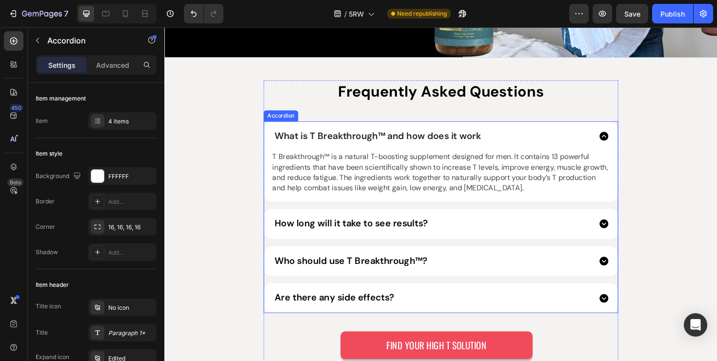
click at [452, 237] on div "How long will it take to see results?" at bounding box center [447, 235] width 337 height 12
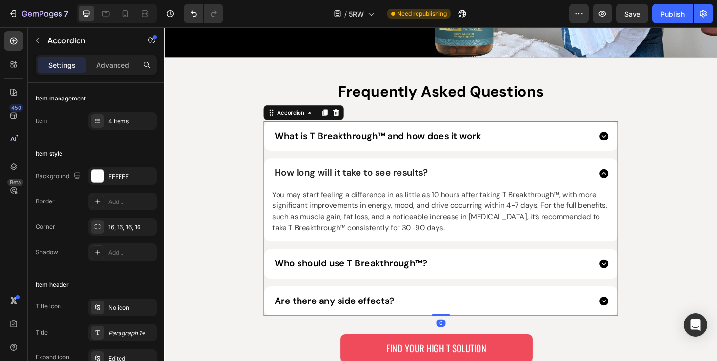
click at [501, 273] on div "Who should use T Breakthrough™?" at bounding box center [447, 278] width 337 height 12
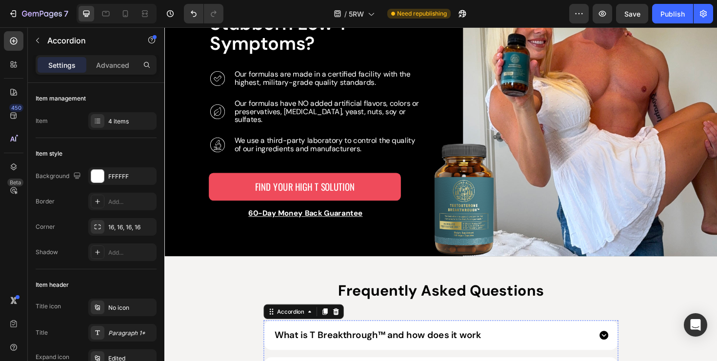
scroll to position [2680, 0]
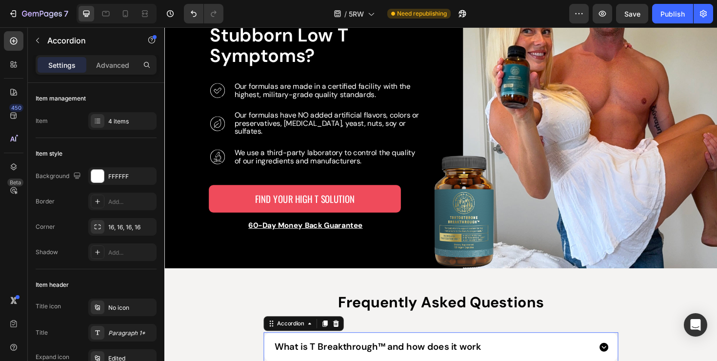
click at [637, 3] on div "7 Version history / 5RW Need republishing Preview Save Publish" at bounding box center [358, 14] width 717 height 28
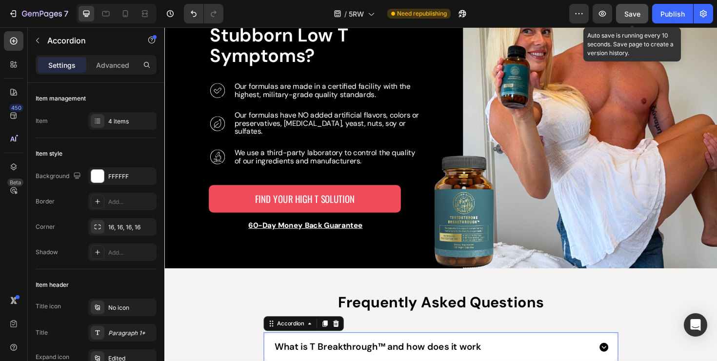
click at [637, 10] on span "Save" at bounding box center [632, 14] width 16 height 8
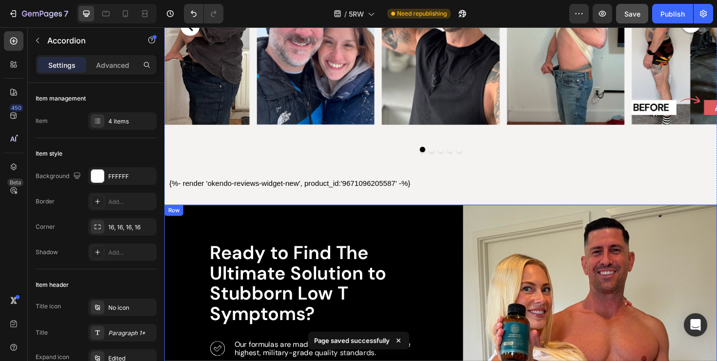
scroll to position [2405, 0]
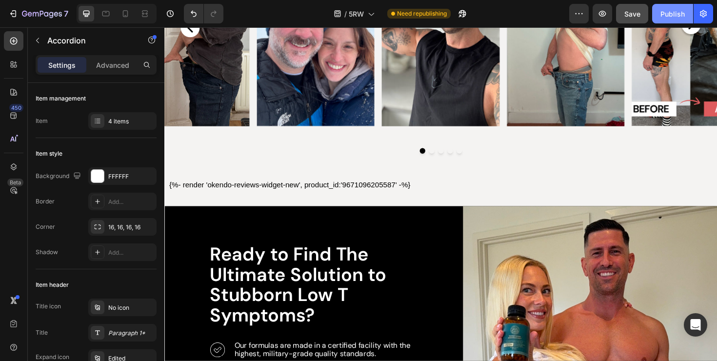
click at [677, 16] on div "Publish" at bounding box center [672, 14] width 24 height 10
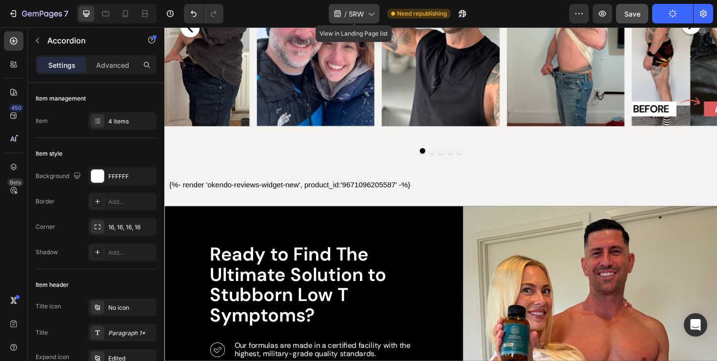
click at [371, 13] on icon at bounding box center [371, 14] width 10 height 10
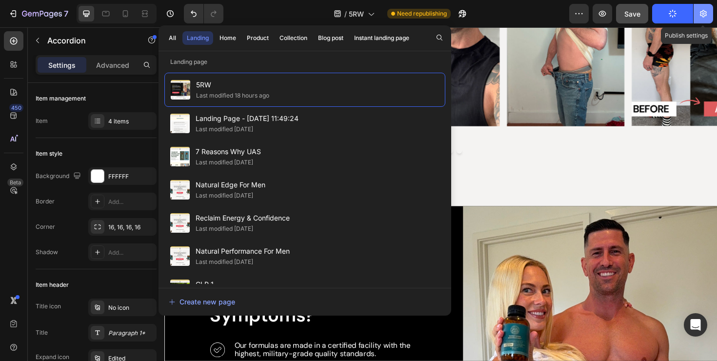
click at [704, 17] on icon "button" at bounding box center [703, 14] width 10 height 10
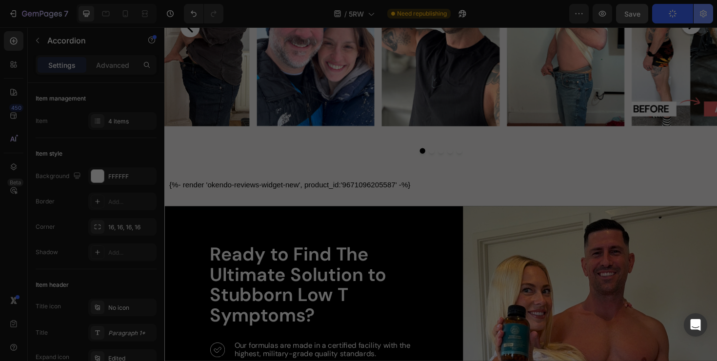
click at [707, 0] on body "7 Version history / 5RW Need republishing Preview Save Publish 450 Beta Section…" at bounding box center [358, 0] width 717 height 0
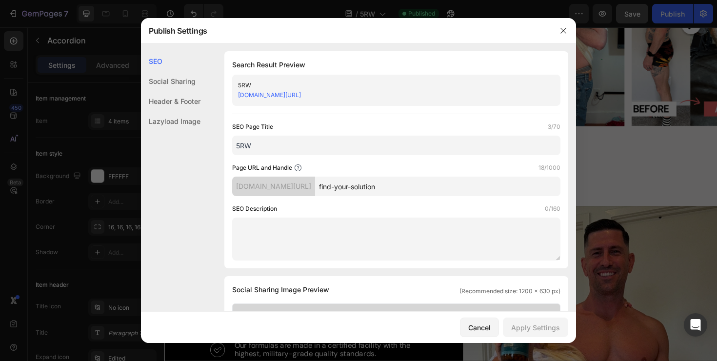
click at [344, 143] on input "5RW" at bounding box center [396, 146] width 328 height 20
paste input "Find Your Beyond Alpha Solution in 2 Minutes"
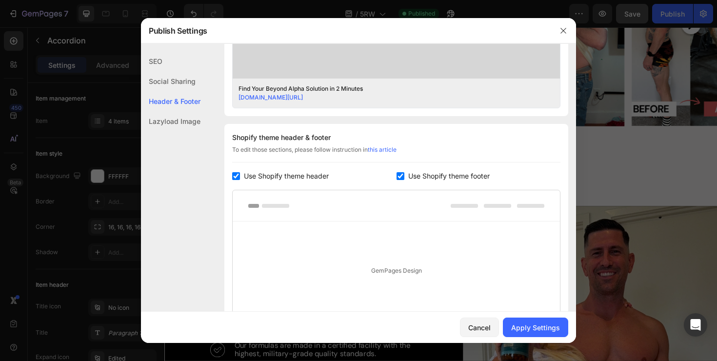
scroll to position [506, 0]
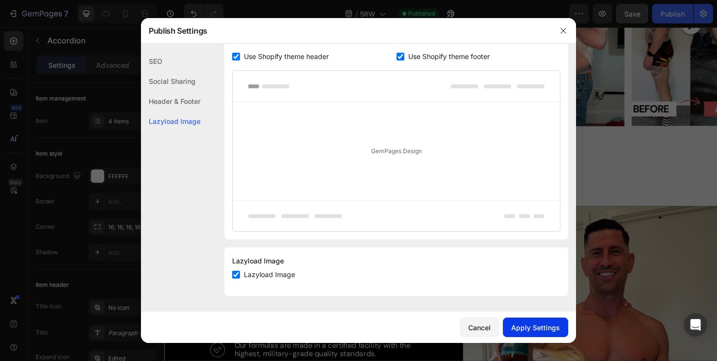
type input "Find Your Beyond Alpha Solution in 2 Minutes"
click at [556, 328] on div "Apply Settings" at bounding box center [535, 327] width 49 height 10
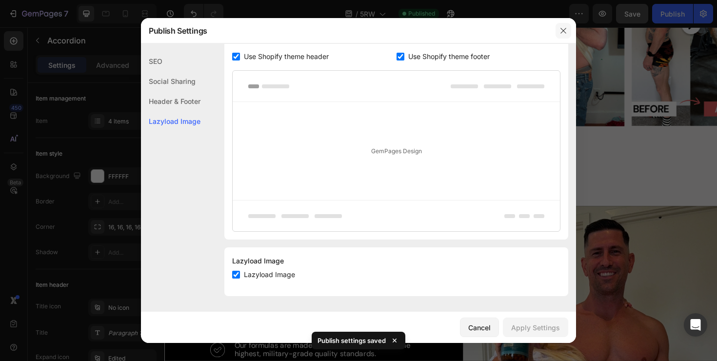
click at [562, 31] on icon "button" at bounding box center [562, 30] width 5 height 5
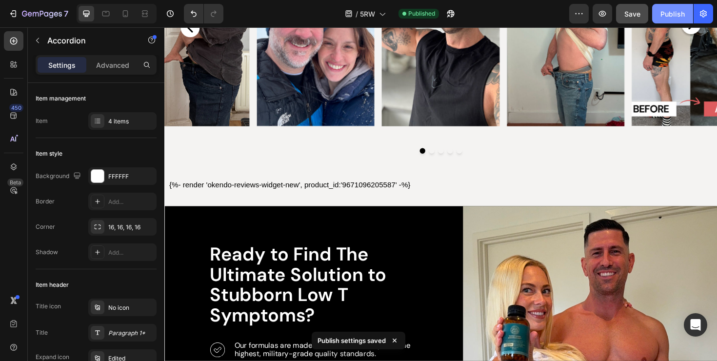
click at [662, 18] on div "Publish" at bounding box center [672, 14] width 24 height 10
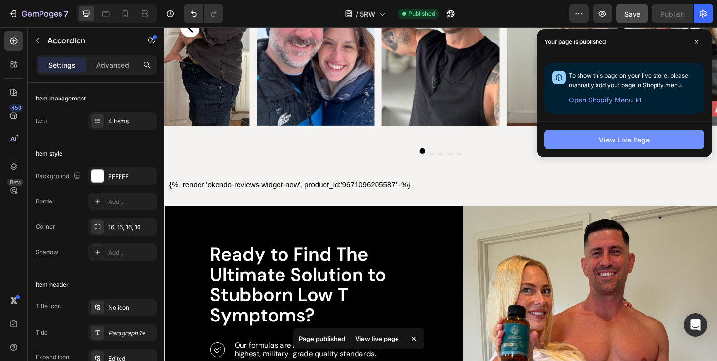
click at [570, 143] on button "View Live Page" at bounding box center [624, 140] width 160 height 20
